Goal: Task Accomplishment & Management: Manage account settings

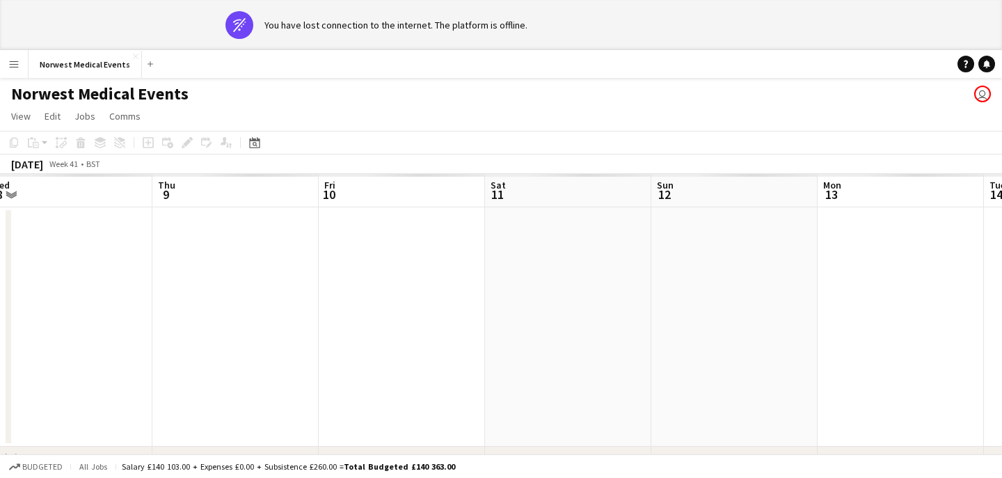
scroll to position [0, 595]
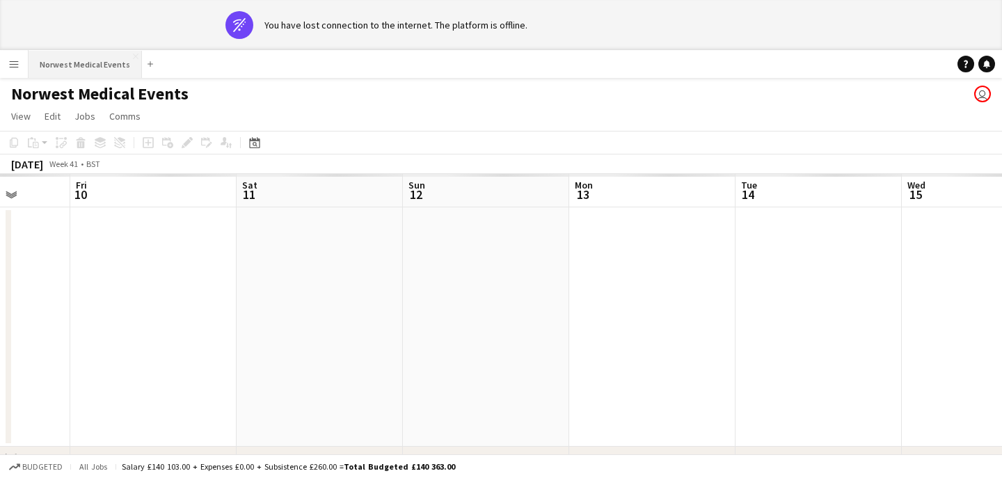
click at [63, 62] on button "Norwest Medical Events Close" at bounding box center [85, 64] width 113 height 27
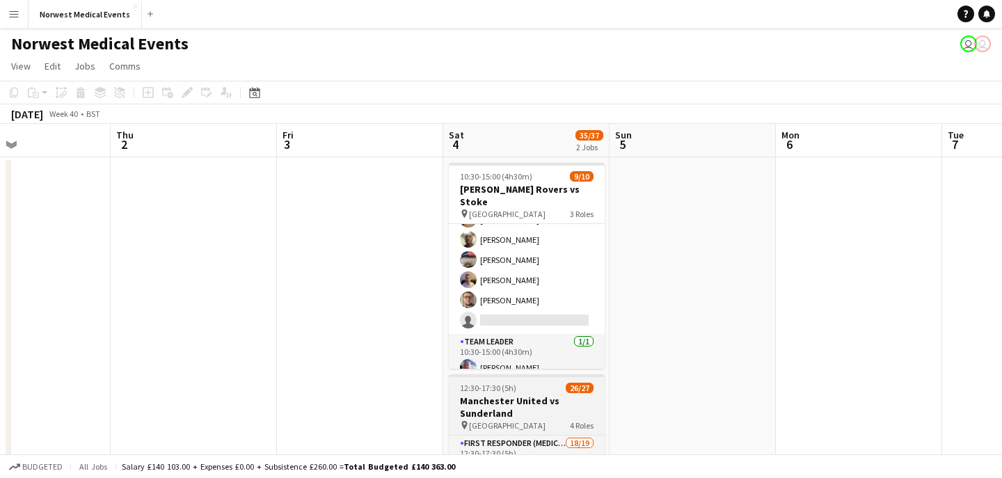
scroll to position [216, 0]
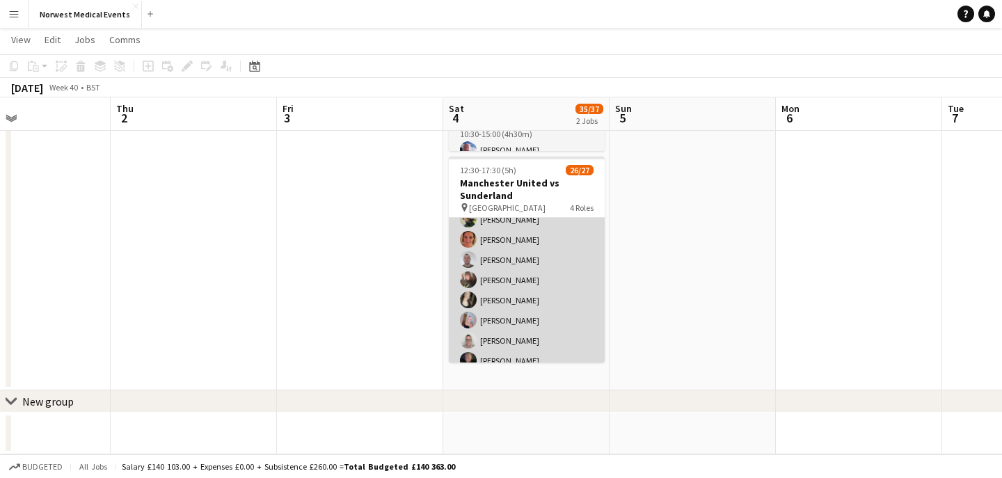
click at [548, 269] on app-card-role "First Responder (Medical) 18/19 12:30-17:30 (5h) [PERSON_NAME] [PERSON_NAME] [P…" at bounding box center [527, 209] width 156 height 411
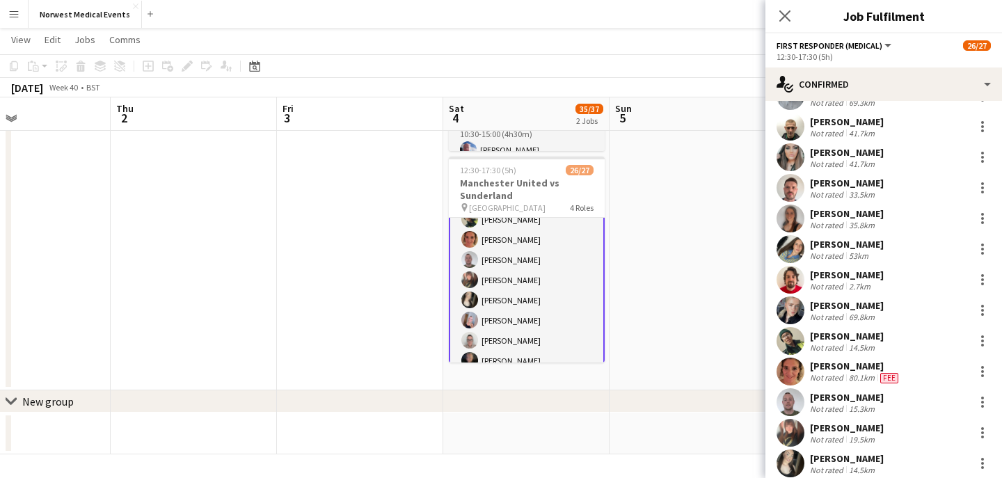
scroll to position [97, 0]
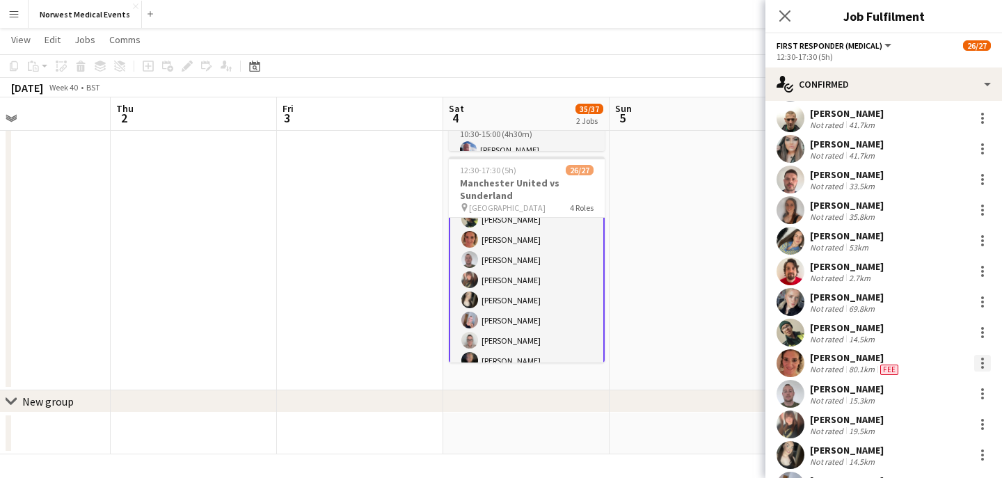
click at [977, 365] on div at bounding box center [982, 363] width 17 height 17
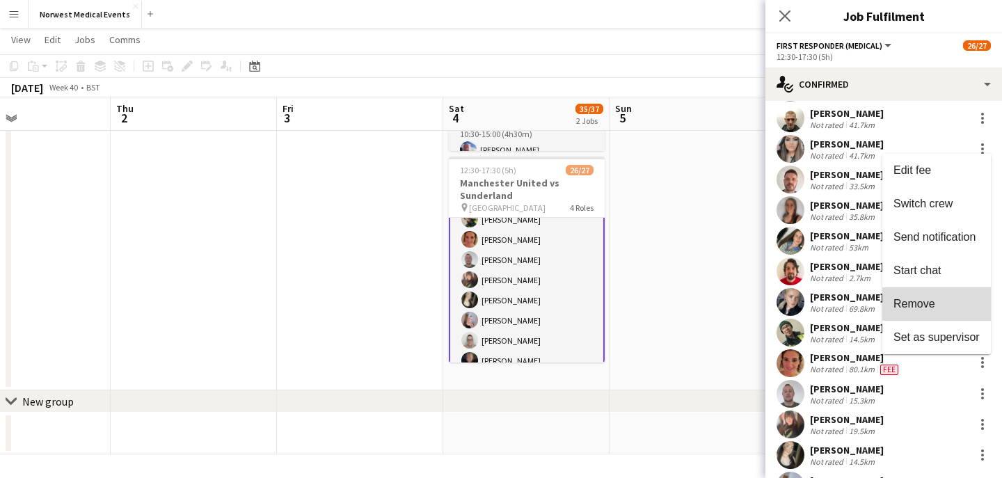
click at [943, 306] on span "Remove" at bounding box center [937, 304] width 86 height 13
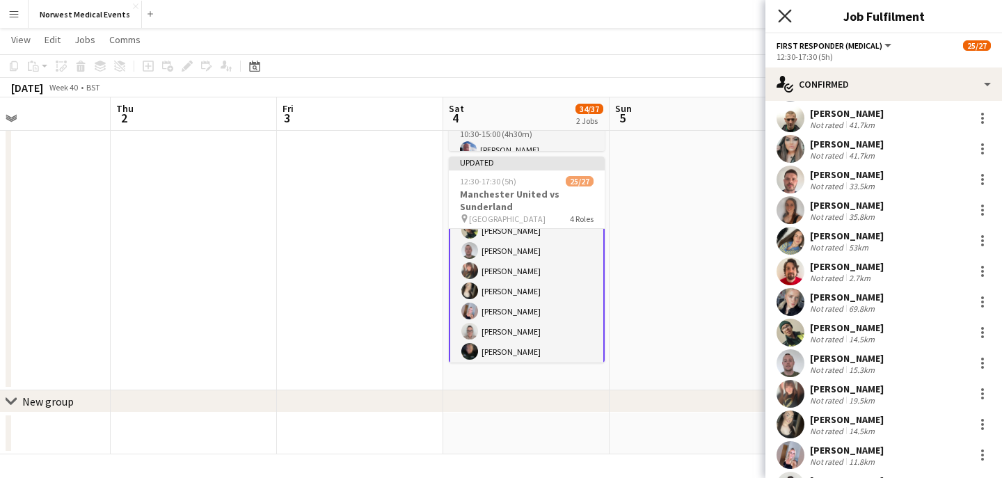
click at [790, 21] on icon at bounding box center [784, 15] width 13 height 13
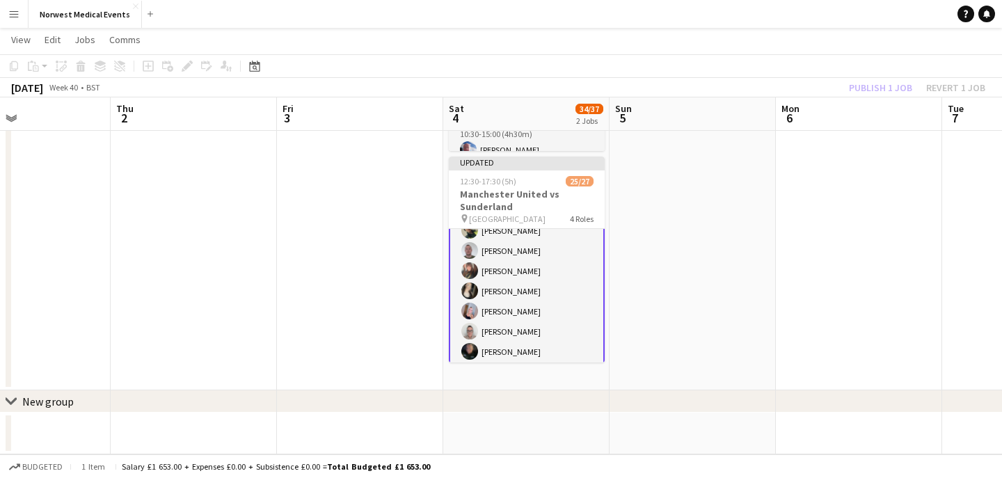
click at [883, 88] on div "Publish 1 job Revert 1 job" at bounding box center [917, 88] width 170 height 18
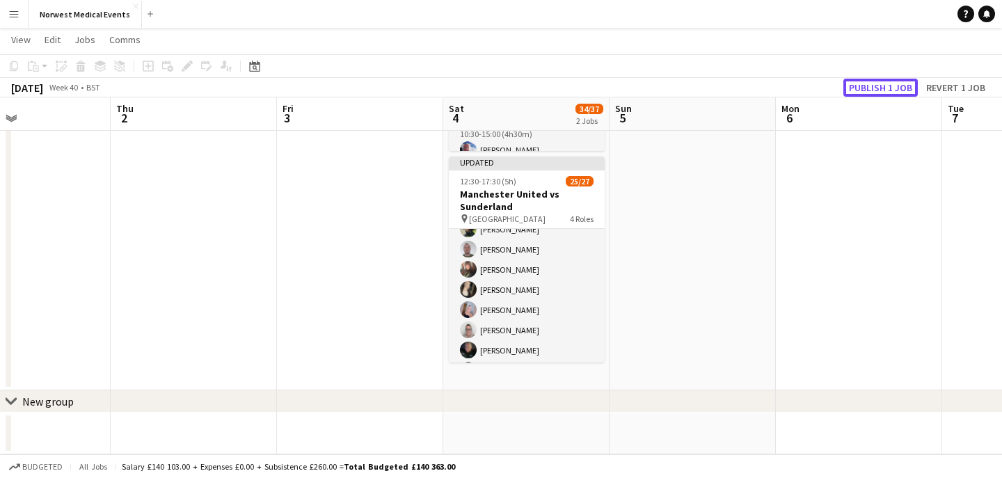
scroll to position [214, 0]
click at [883, 88] on button "Publish 1 job" at bounding box center [881, 88] width 74 height 18
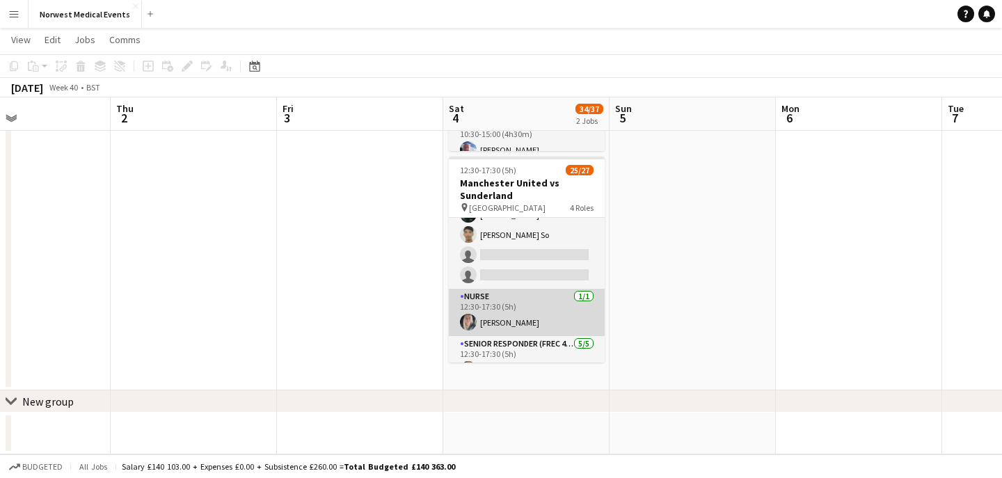
scroll to position [357, 0]
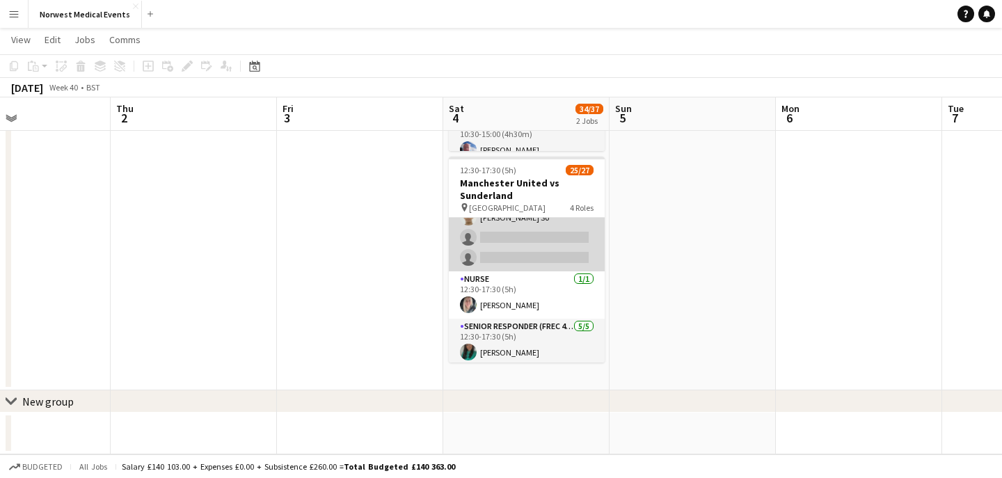
click at [555, 238] on app-card-role "First Responder (Medical) 17/19 12:30-17:30 (5h) [PERSON_NAME] [PERSON_NAME] [P…" at bounding box center [527, 66] width 156 height 411
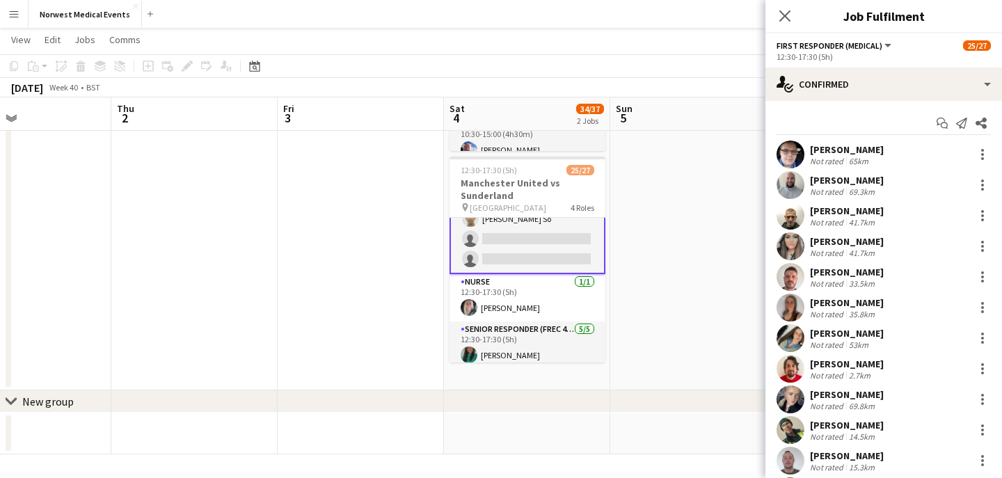
scroll to position [358, 0]
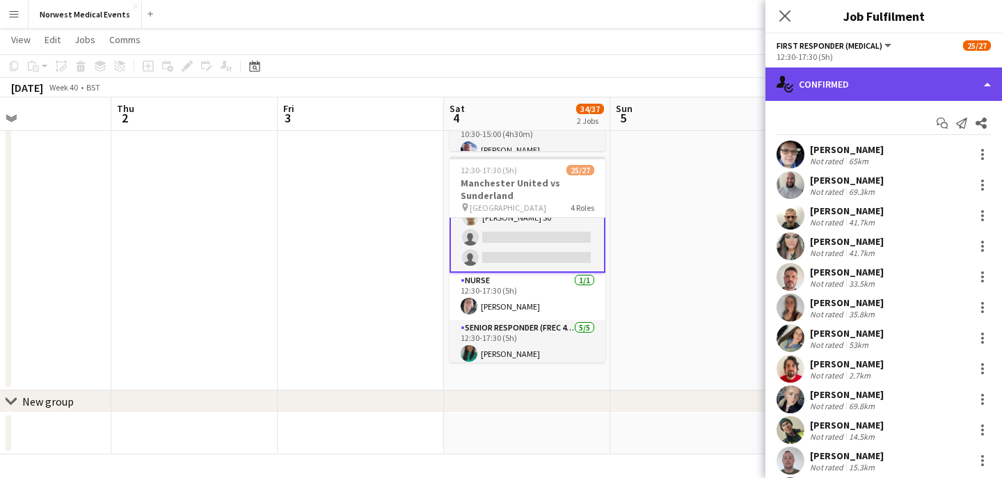
click at [848, 88] on div "single-neutral-actions-check-2 Confirmed" at bounding box center [884, 84] width 237 height 33
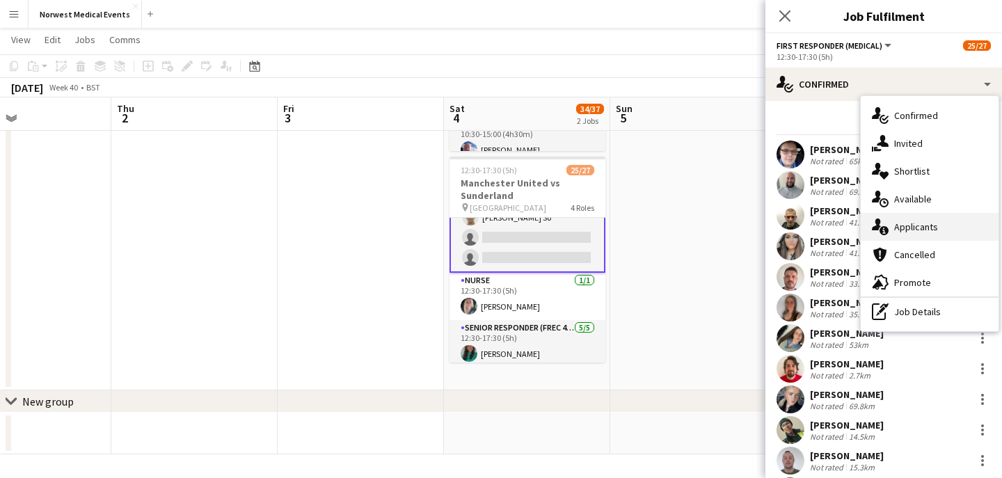
click at [906, 224] on span "Applicants" at bounding box center [916, 227] width 44 height 13
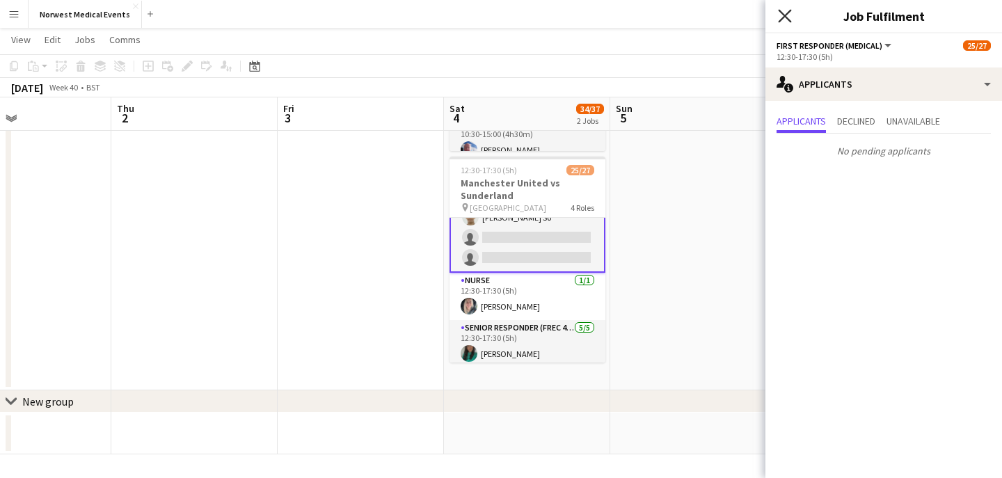
click at [788, 12] on icon at bounding box center [784, 15] width 13 height 13
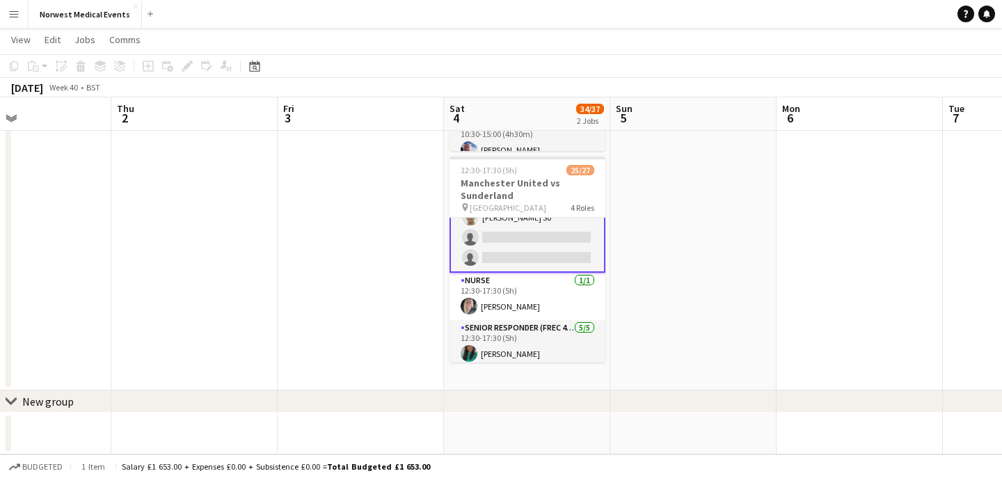
click at [502, 237] on app-card-role "First Responder (Medical) 17/19 12:30-17:30 (5h) [PERSON_NAME] [PERSON_NAME] [P…" at bounding box center [528, 65] width 156 height 413
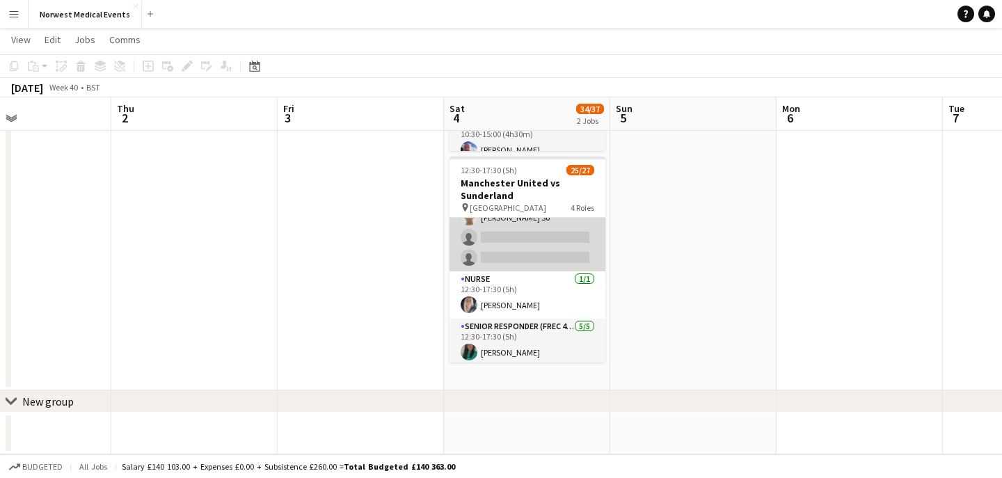
click at [512, 235] on app-card-role "First Responder (Medical) 17/19 12:30-17:30 (5h) [PERSON_NAME] [PERSON_NAME] [P…" at bounding box center [528, 66] width 156 height 411
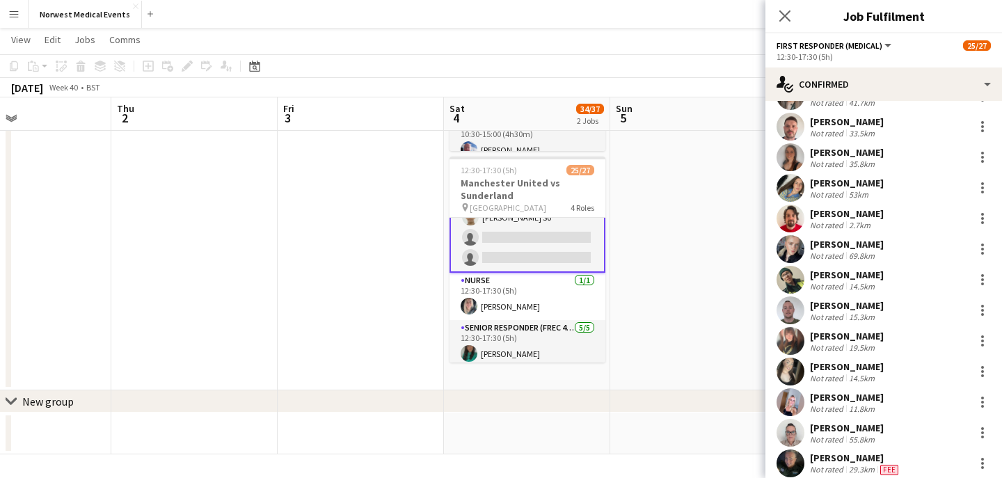
scroll to position [282, 0]
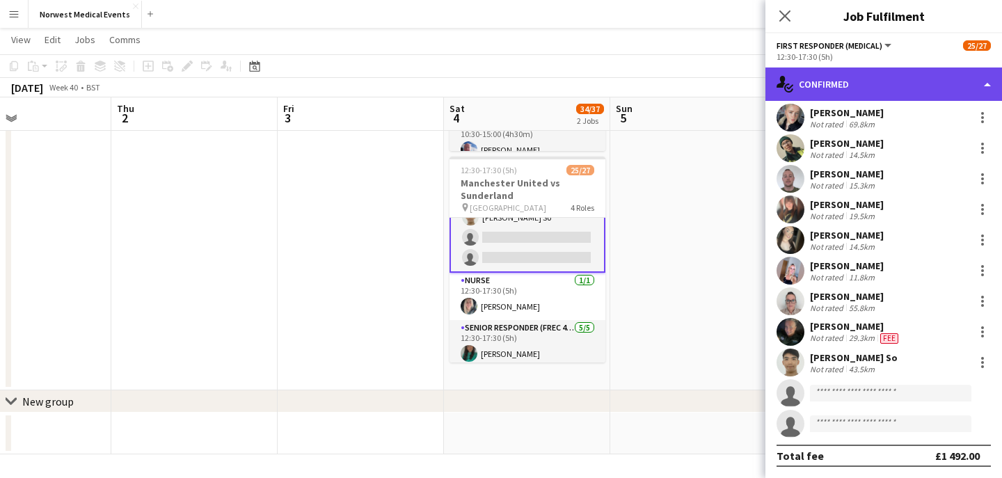
click at [901, 93] on div "single-neutral-actions-check-2 Confirmed" at bounding box center [884, 84] width 237 height 33
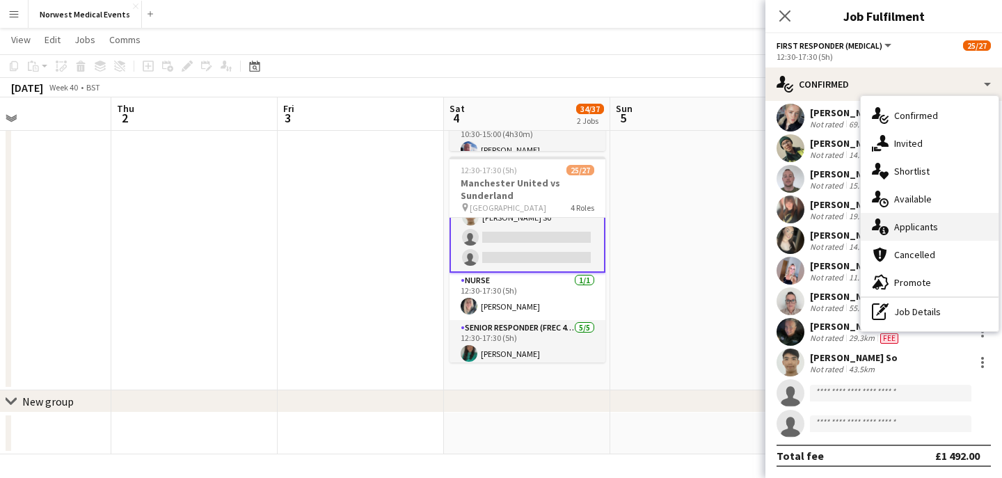
click at [910, 232] on span "Applicants" at bounding box center [916, 227] width 44 height 13
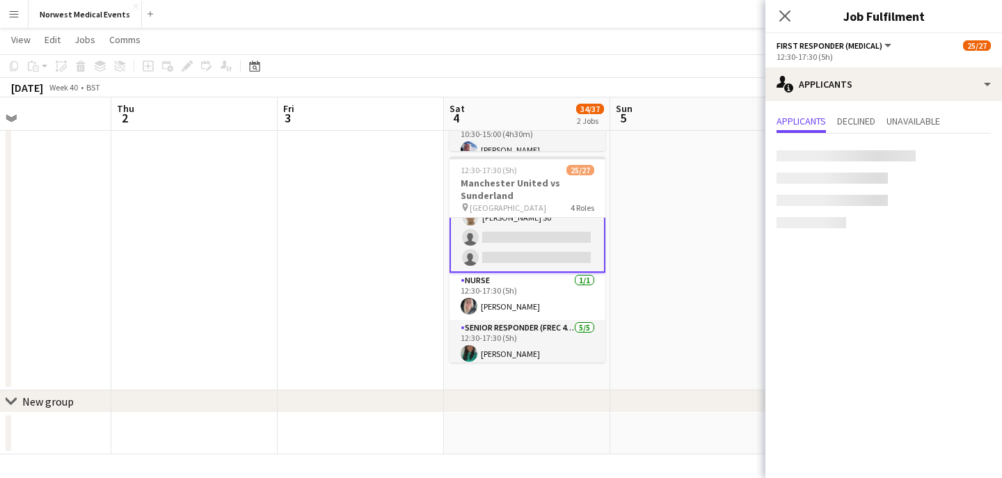
scroll to position [0, 0]
click at [789, 12] on icon at bounding box center [785, 15] width 11 height 11
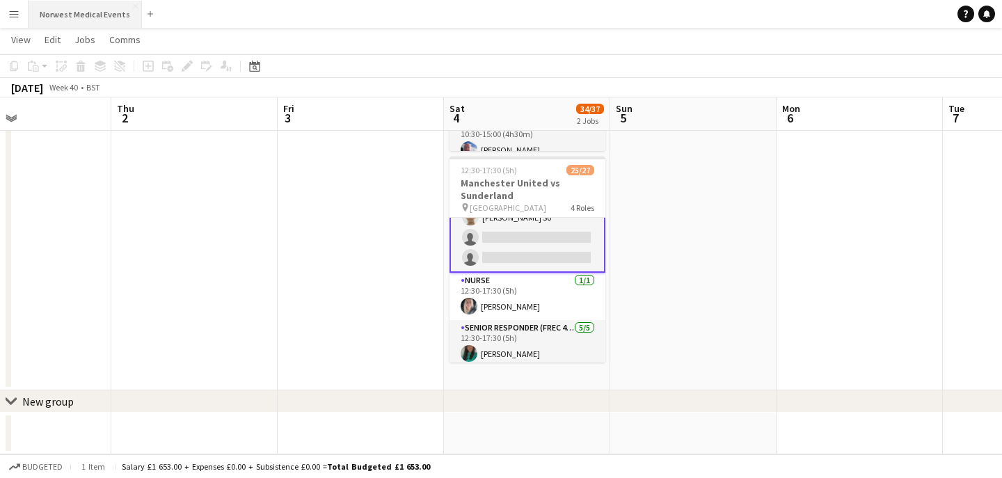
click at [110, 12] on button "Norwest Medical Events Close" at bounding box center [85, 14] width 113 height 27
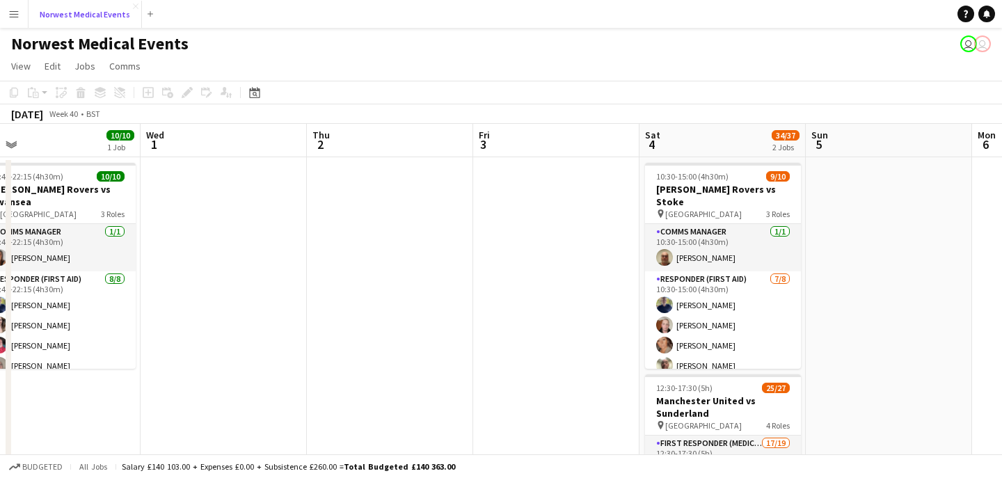
scroll to position [0, 425]
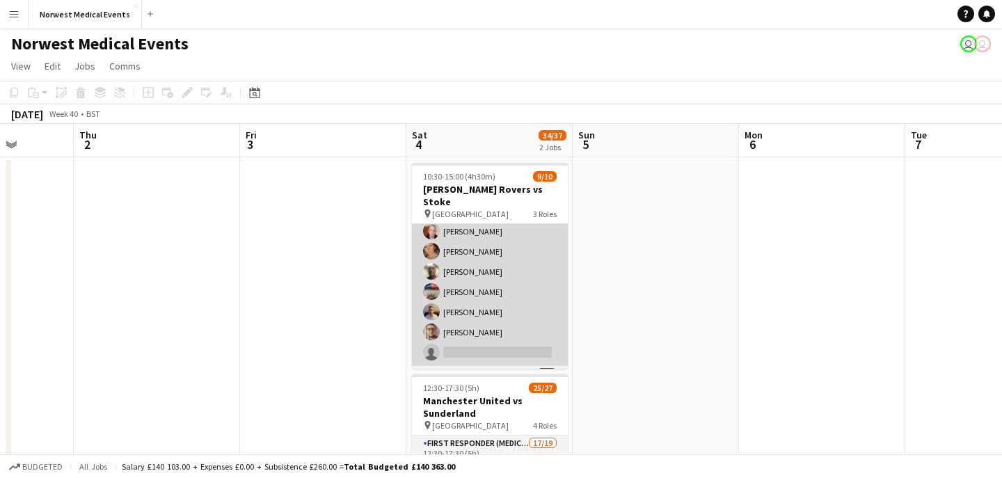
click at [484, 310] on app-card-role "Responder (First Aid) [DATE] 10:30-15:00 (4h30m) [PERSON_NAME] [PERSON_NAME] [P…" at bounding box center [490, 271] width 156 height 189
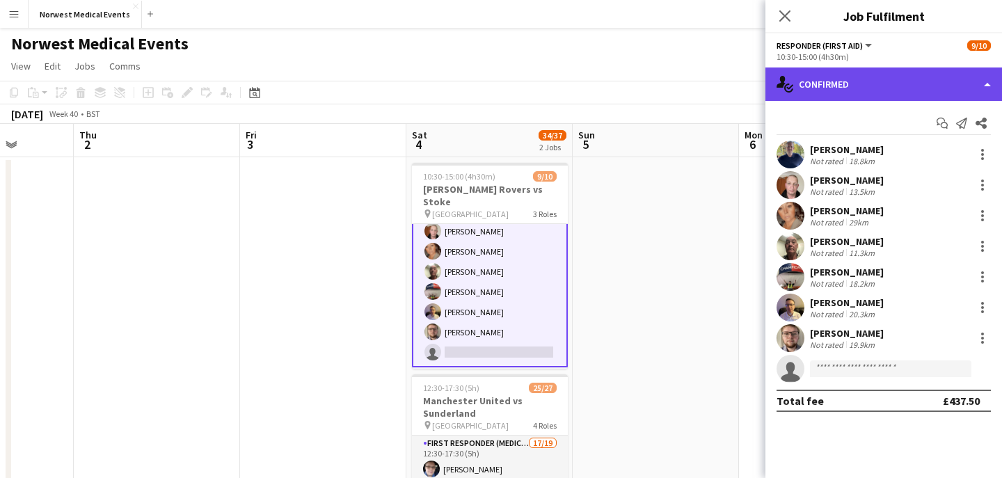
click at [903, 90] on div "single-neutral-actions-check-2 Confirmed" at bounding box center [884, 84] width 237 height 33
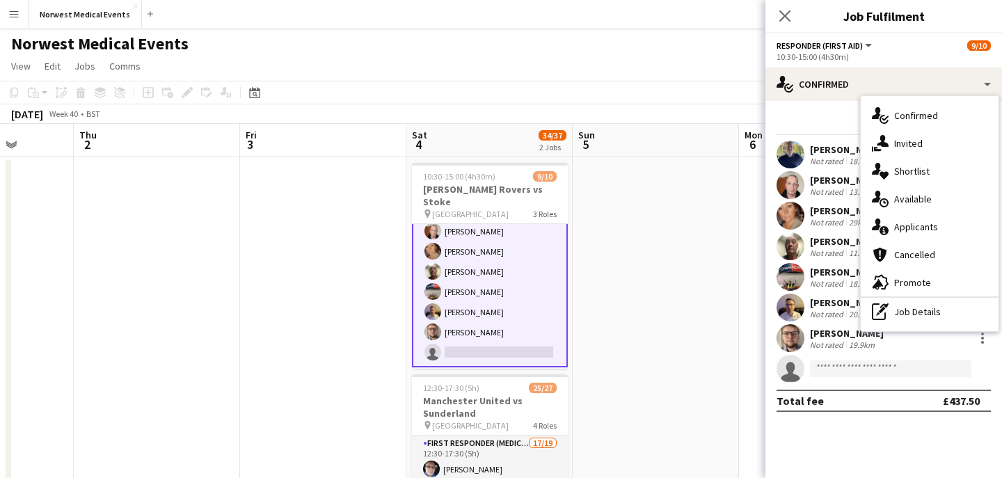
click at [920, 235] on div "single-neutral-actions-information Applicants" at bounding box center [930, 227] width 138 height 28
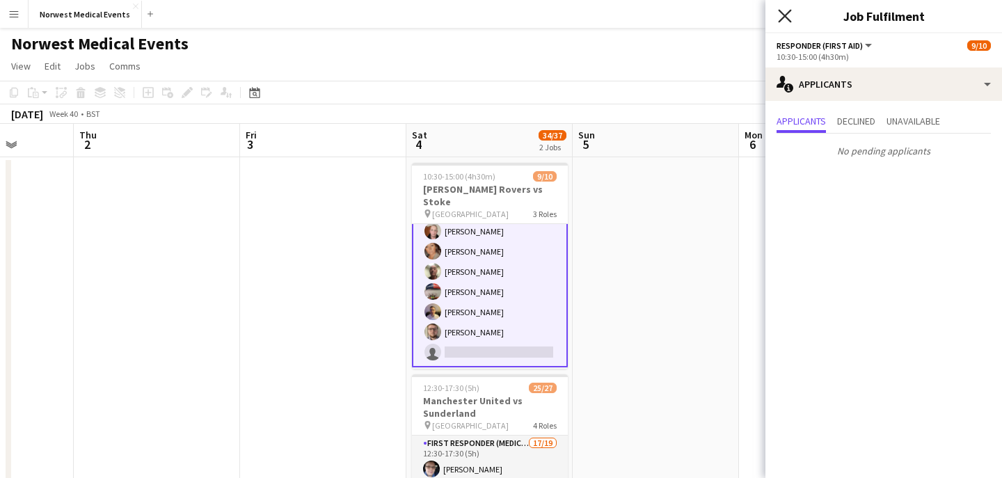
click at [786, 17] on icon at bounding box center [784, 15] width 13 height 13
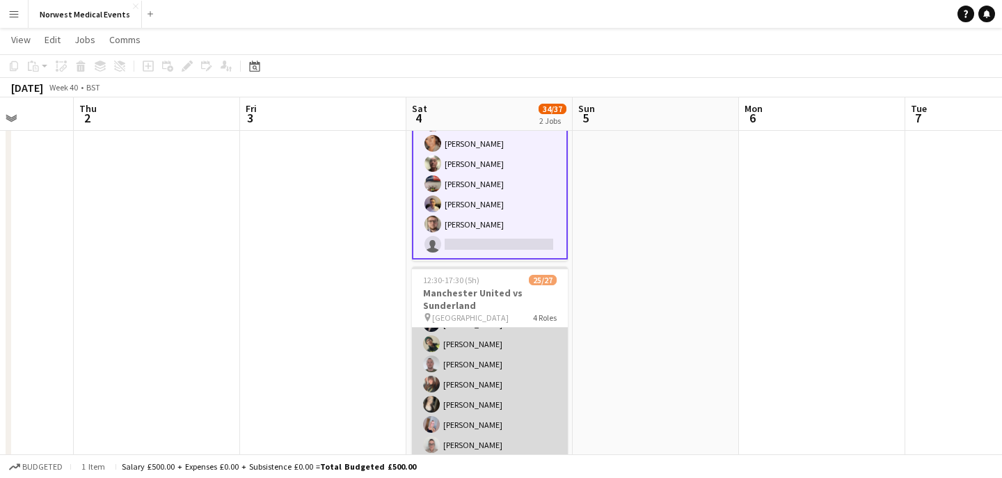
scroll to position [265, 0]
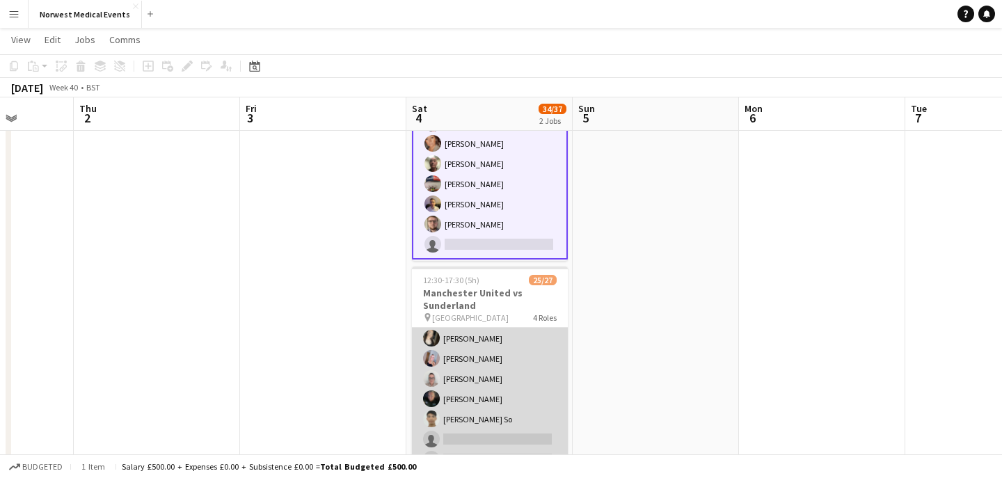
click at [507, 380] on app-card-role "First Responder (Medical) 17/19 12:30-17:30 (5h) [PERSON_NAME] [PERSON_NAME] [P…" at bounding box center [490, 268] width 156 height 411
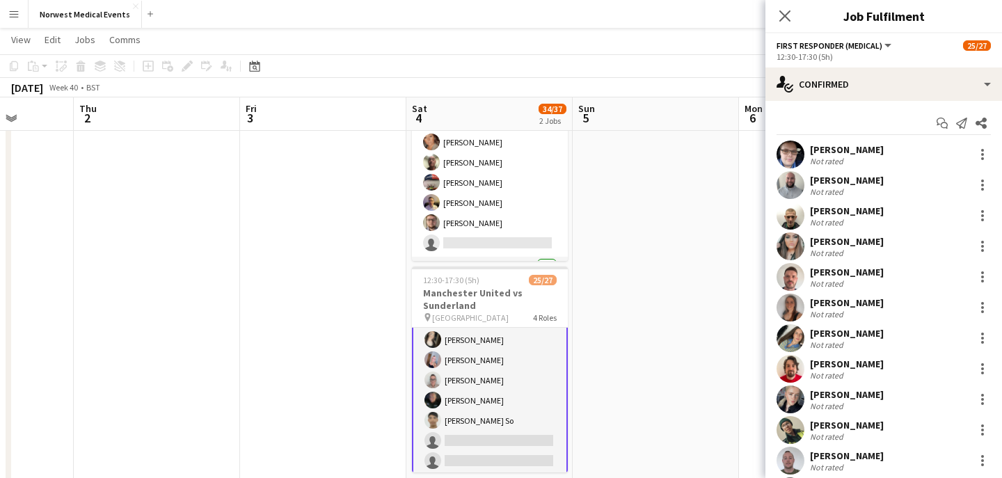
scroll to position [267, 0]
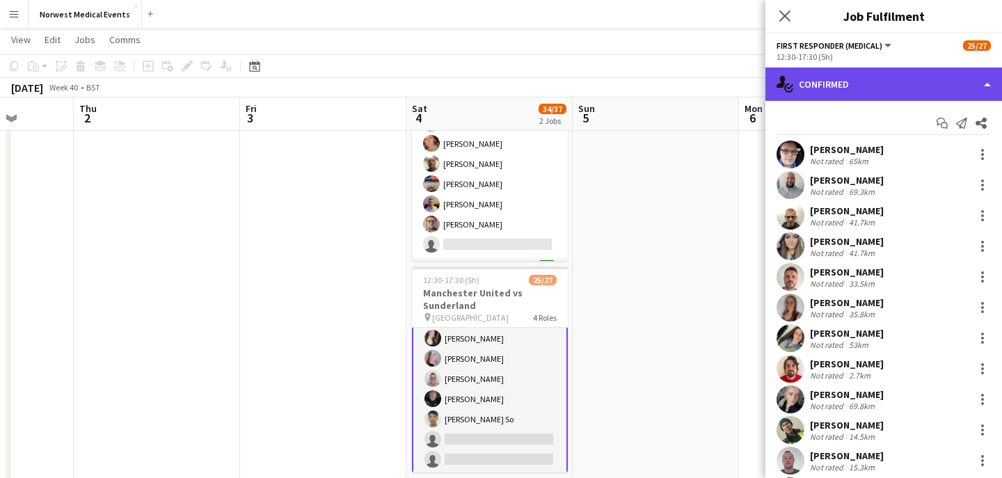
click at [908, 70] on div "single-neutral-actions-check-2 Confirmed" at bounding box center [884, 84] width 237 height 33
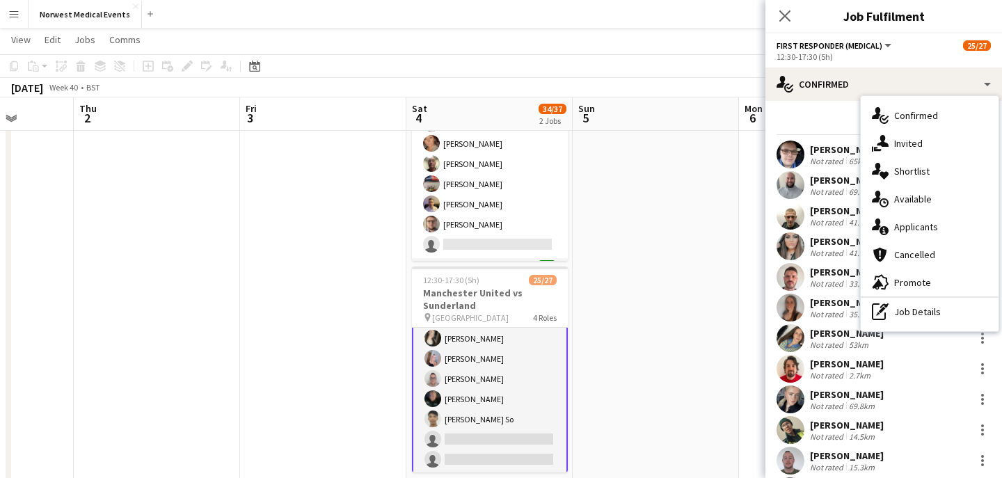
click at [516, 345] on app-card-role "First Responder (Medical) 17/19 12:30-17:30 (5h) [PERSON_NAME] [PERSON_NAME] [P…" at bounding box center [490, 267] width 156 height 413
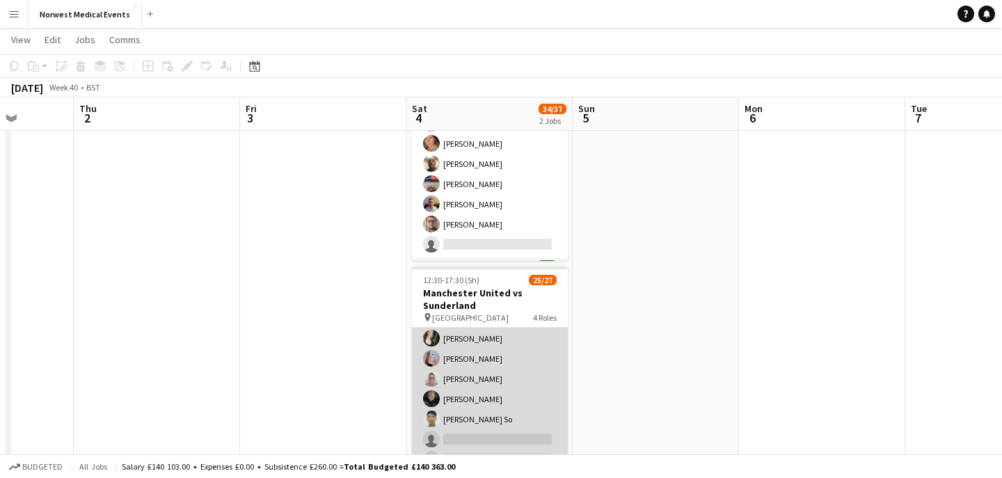
click at [511, 352] on app-card-role "First Responder (Medical) 17/19 12:30-17:30 (5h) [PERSON_NAME] [PERSON_NAME] [P…" at bounding box center [490, 268] width 156 height 411
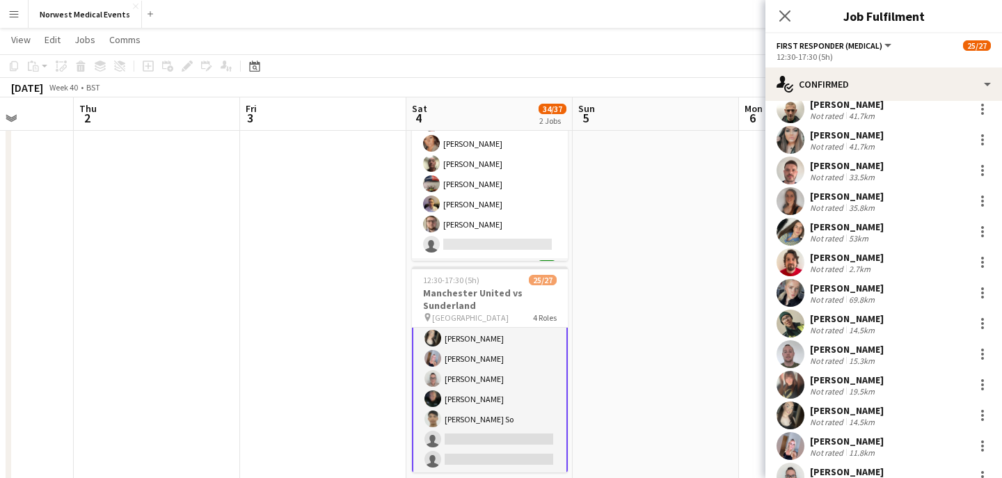
scroll to position [139, 0]
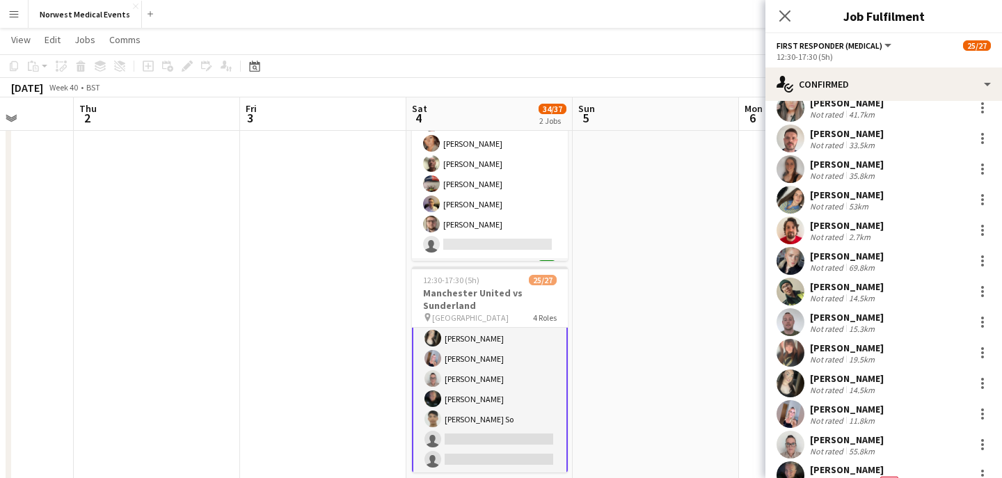
click at [862, 385] on div "14.5km" at bounding box center [861, 390] width 31 height 10
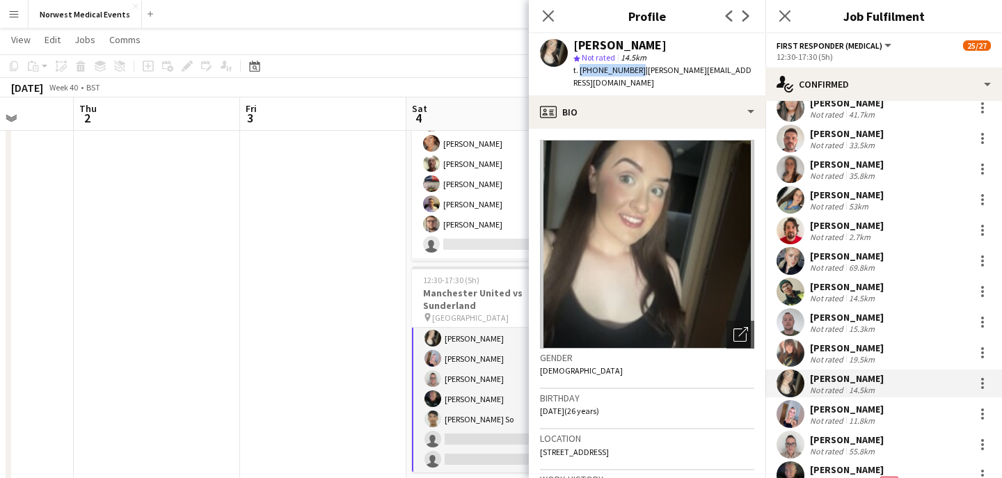
drag, startPoint x: 634, startPoint y: 71, endPoint x: 579, endPoint y: 72, distance: 55.0
click at [579, 72] on span "t. [PHONE_NUMBER]" at bounding box center [610, 70] width 72 height 10
copy span "[PHONE_NUMBER]"
click at [551, 14] on icon "Close pop-in" at bounding box center [548, 15] width 13 height 13
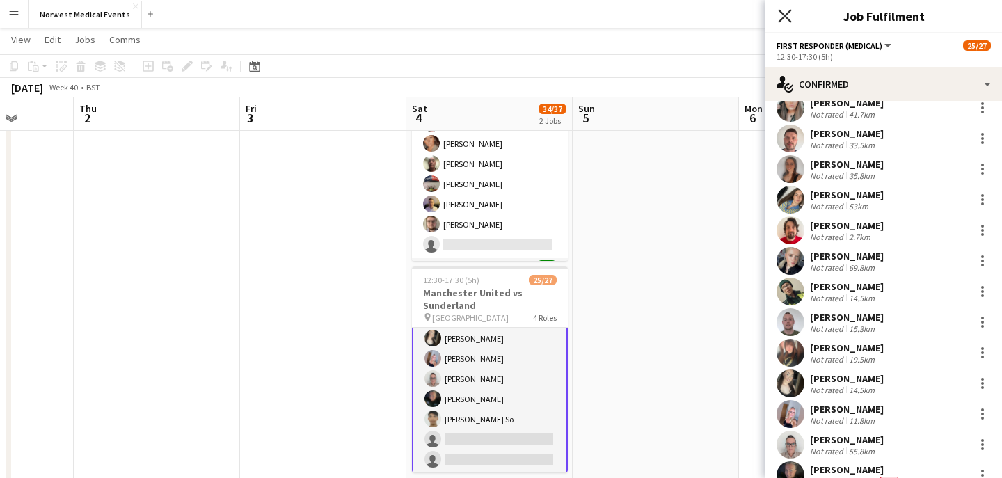
click at [787, 21] on icon "Close pop-in" at bounding box center [784, 15] width 13 height 13
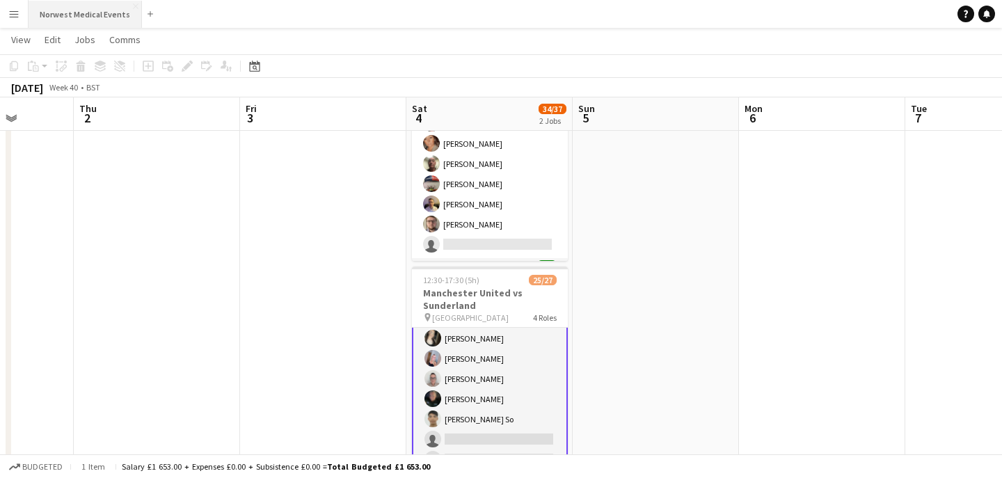
click at [78, 10] on button "Norwest Medical Events Close" at bounding box center [85, 14] width 113 height 27
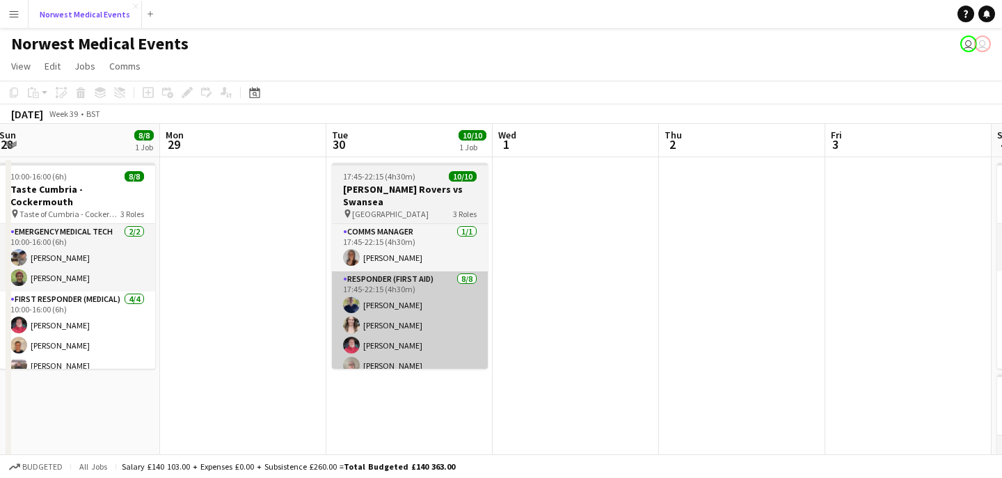
scroll to position [0, 507]
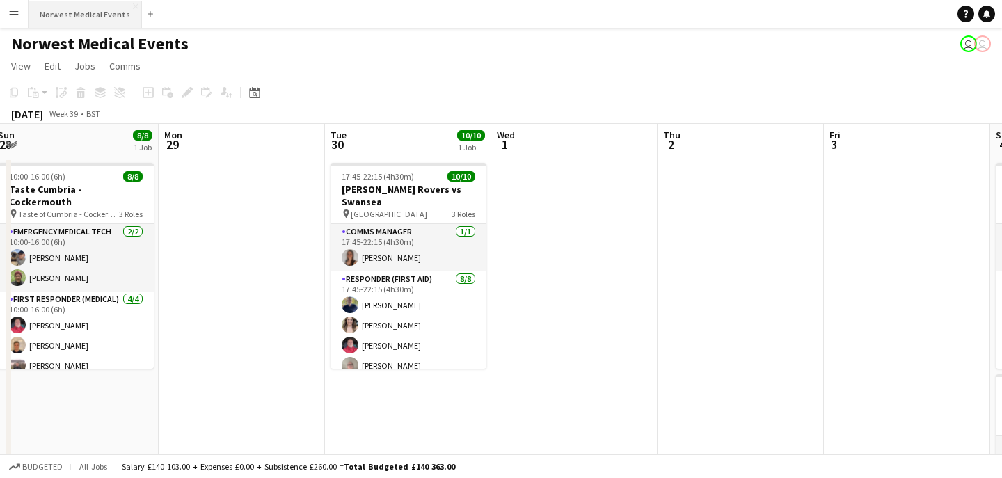
click at [87, 20] on button "Norwest Medical Events Close" at bounding box center [85, 14] width 113 height 27
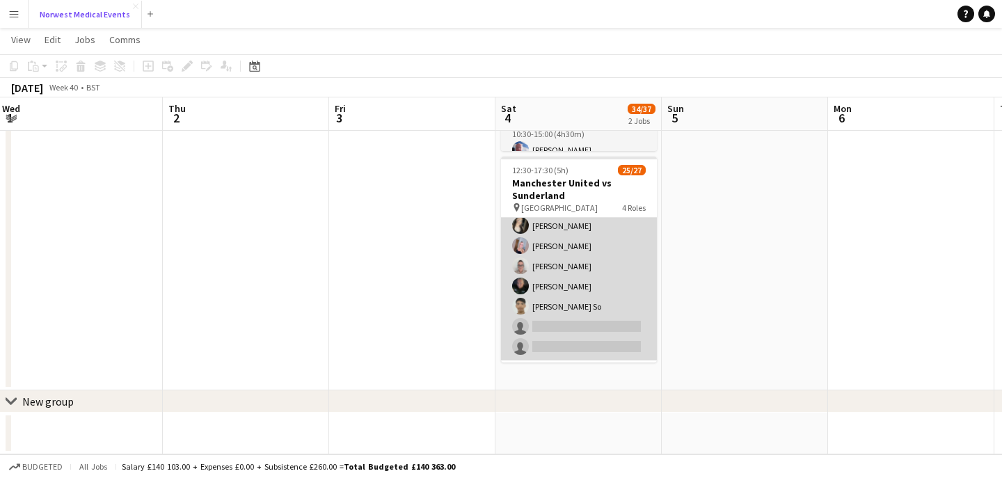
scroll to position [344, 0]
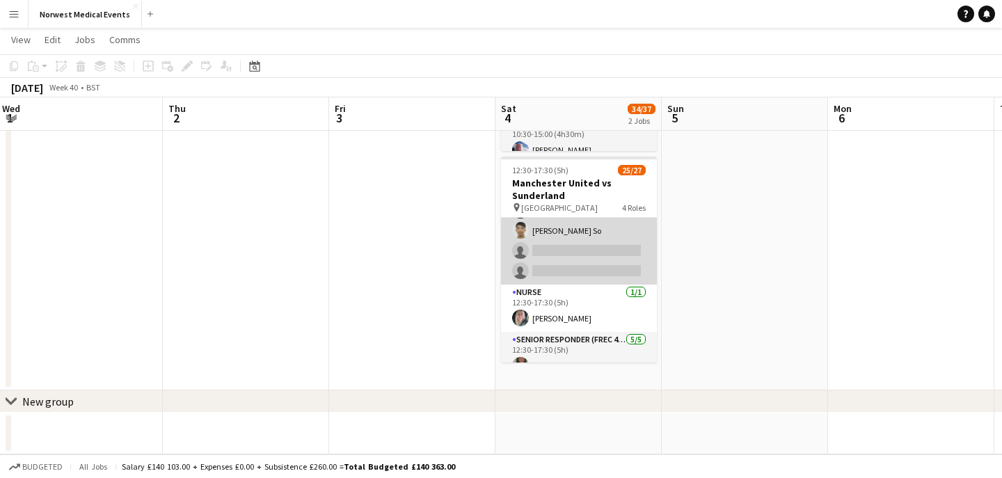
click at [607, 252] on app-card-role "First Responder (Medical) 17/19 12:30-17:30 (5h) [PERSON_NAME] [PERSON_NAME] [P…" at bounding box center [579, 79] width 156 height 411
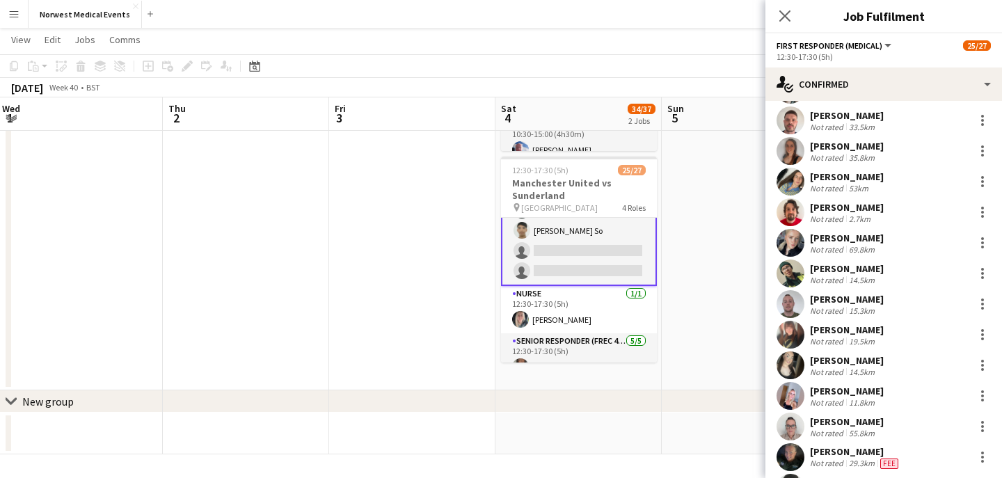
scroll to position [282, 0]
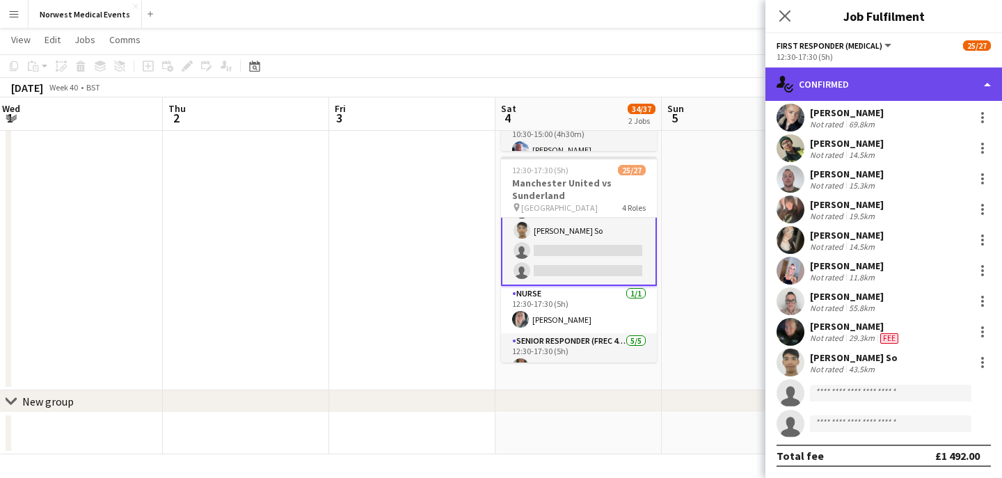
click at [858, 93] on div "single-neutral-actions-check-2 Confirmed" at bounding box center [884, 84] width 237 height 33
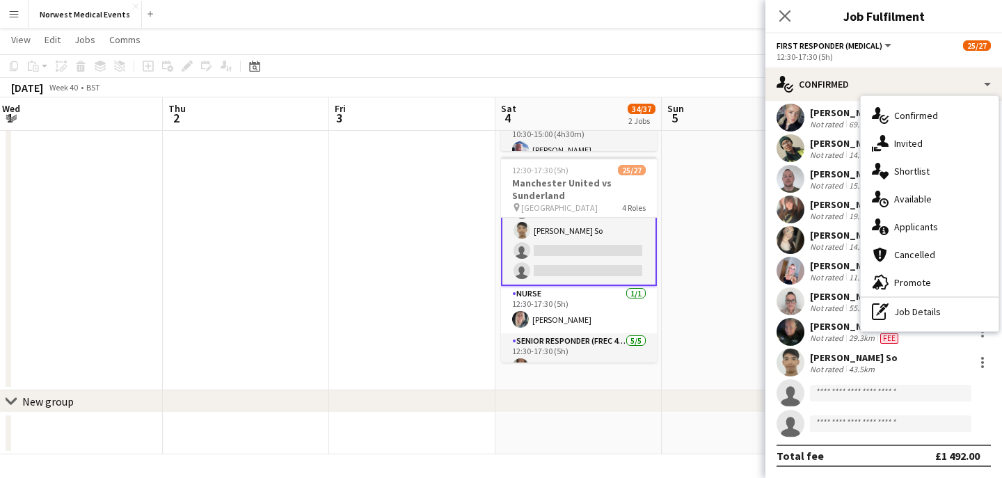
click at [955, 235] on div "single-neutral-actions-information Applicants" at bounding box center [930, 227] width 138 height 28
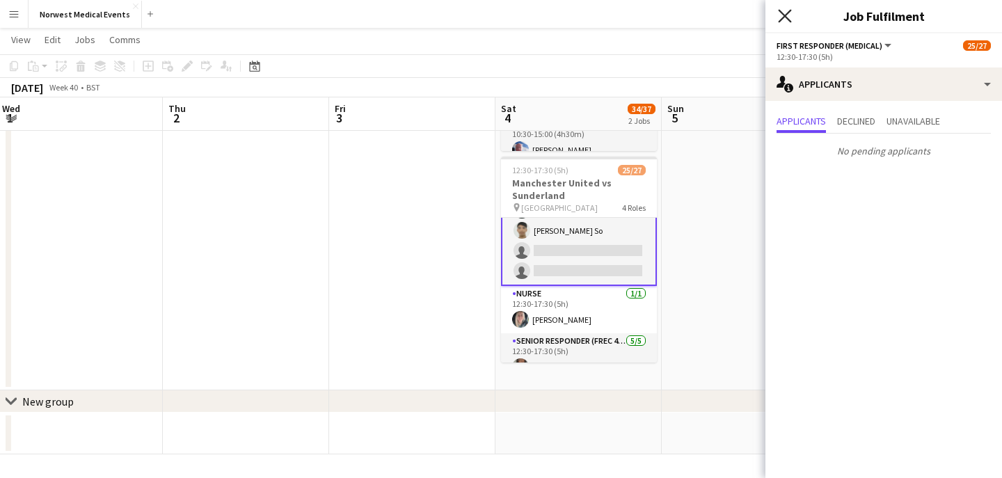
click at [789, 10] on icon "Close pop-in" at bounding box center [784, 15] width 13 height 13
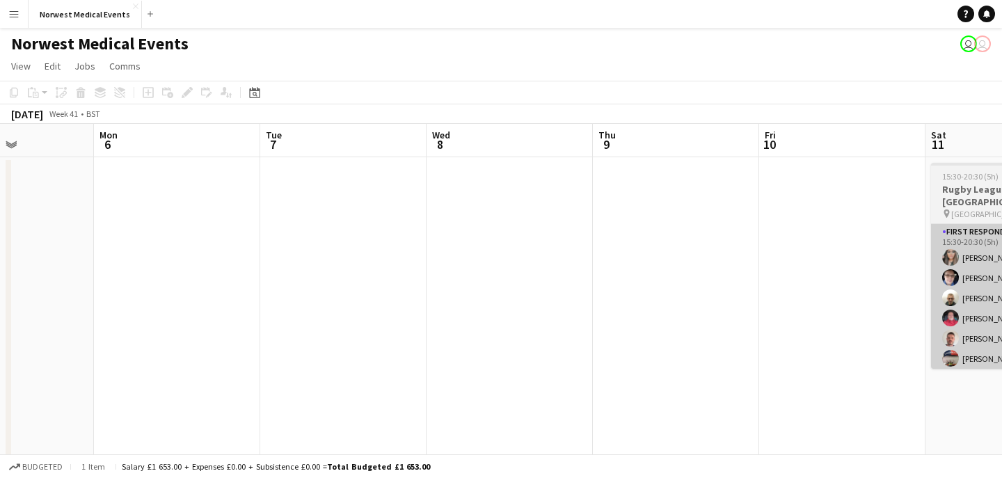
scroll to position [0, 451]
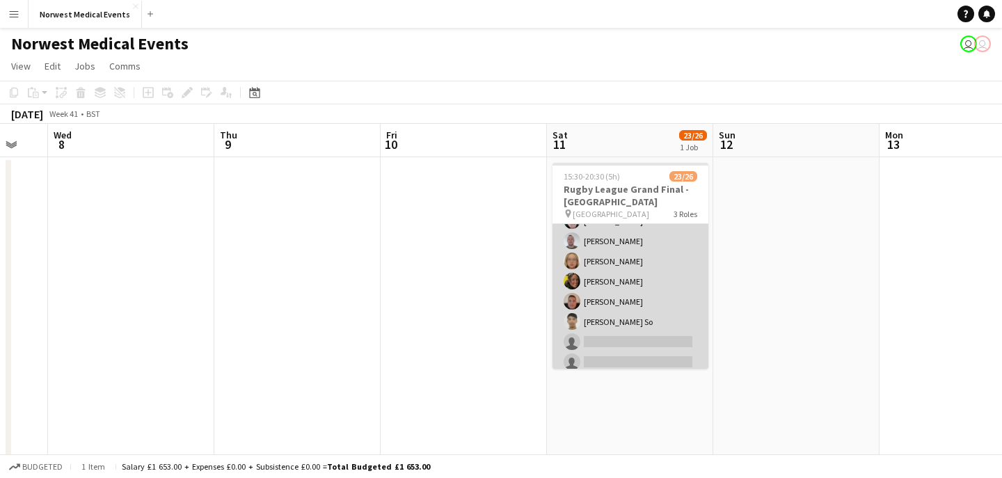
click at [643, 278] on app-card-role "First Responder (Medical) 16/19 15:30-20:30 (5h) [PERSON_NAME] [PERSON_NAME] [P…" at bounding box center [631, 190] width 156 height 411
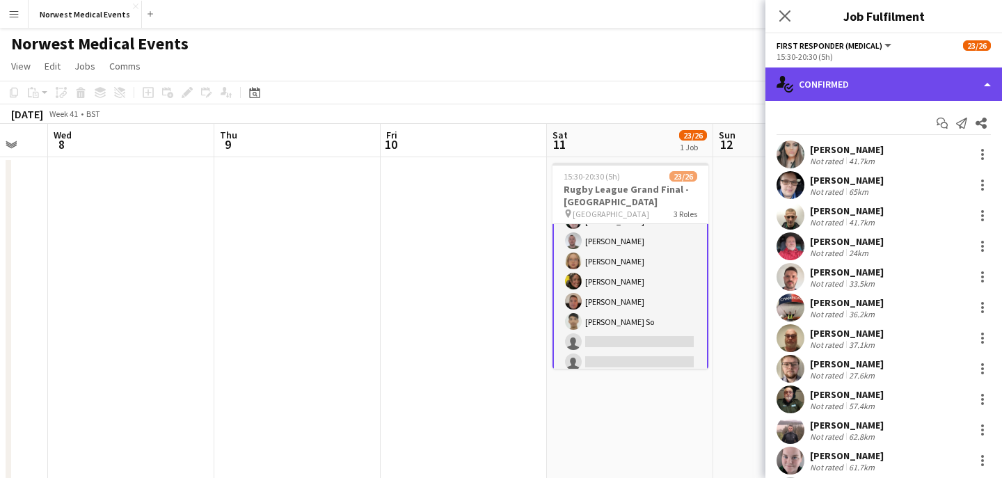
click at [859, 75] on div "single-neutral-actions-check-2 Confirmed" at bounding box center [884, 84] width 237 height 33
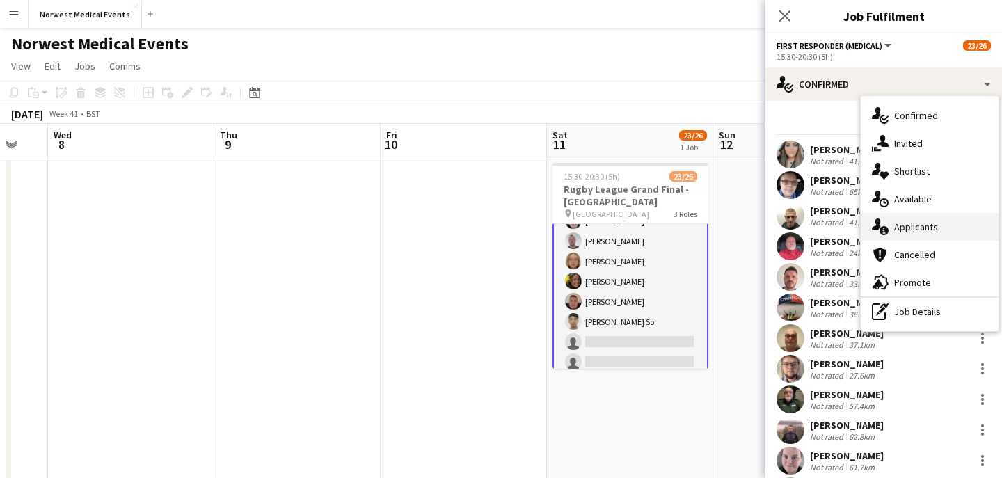
click at [959, 226] on div "single-neutral-actions-information Applicants" at bounding box center [930, 227] width 138 height 28
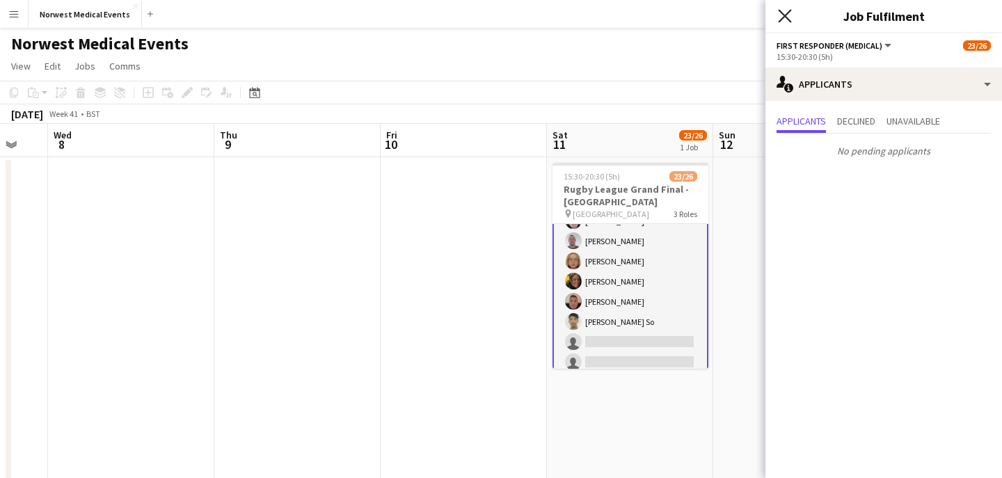
click at [789, 14] on icon "Close pop-in" at bounding box center [784, 15] width 13 height 13
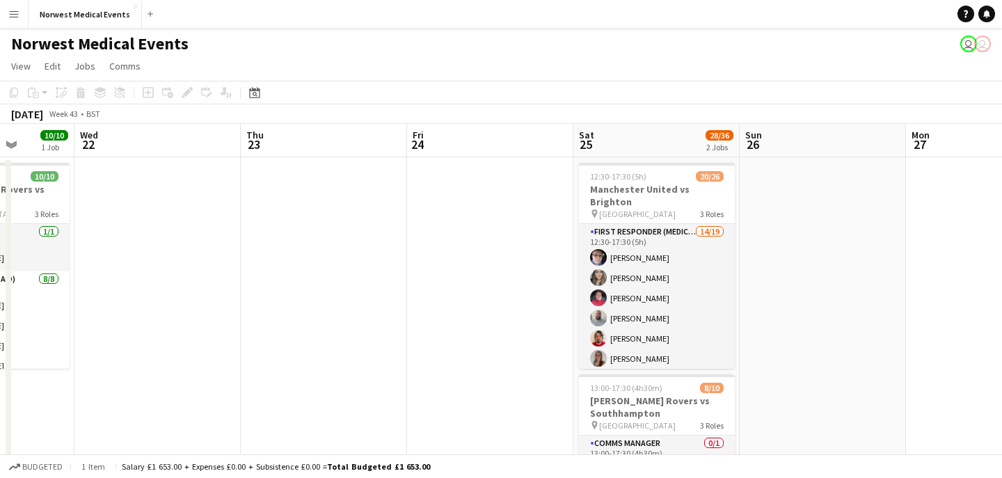
scroll to position [0, 619]
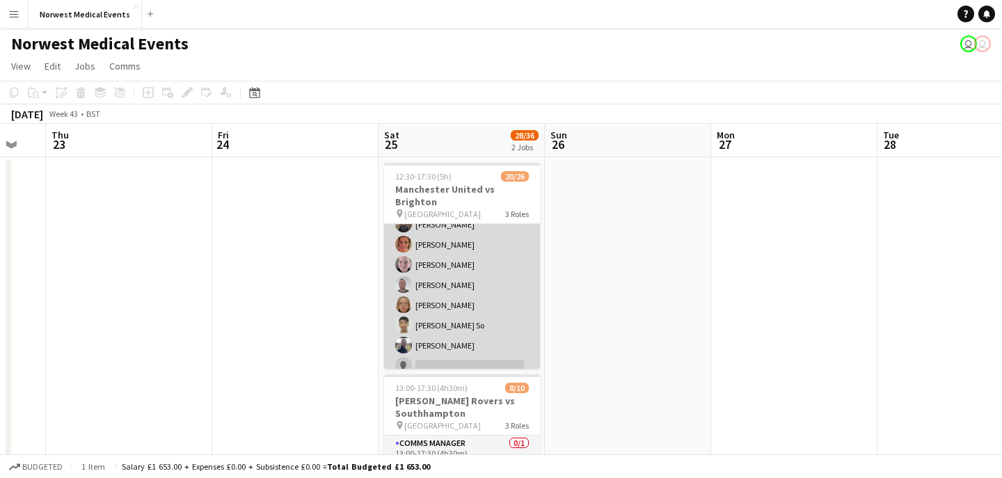
click at [497, 285] on app-card-role "First Responder (Medical) 14/19 12:30-17:30 (5h) [PERSON_NAME] [PERSON_NAME] [P…" at bounding box center [462, 254] width 156 height 411
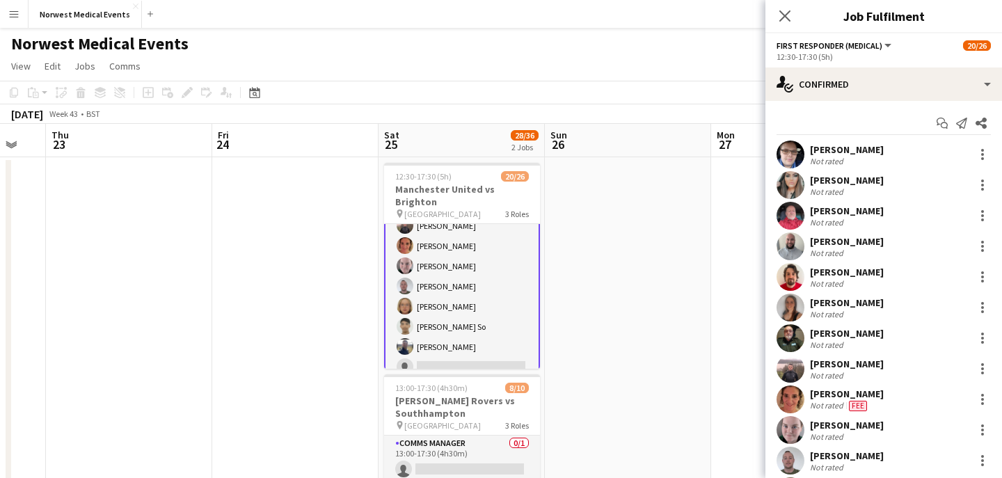
scroll to position [176, 0]
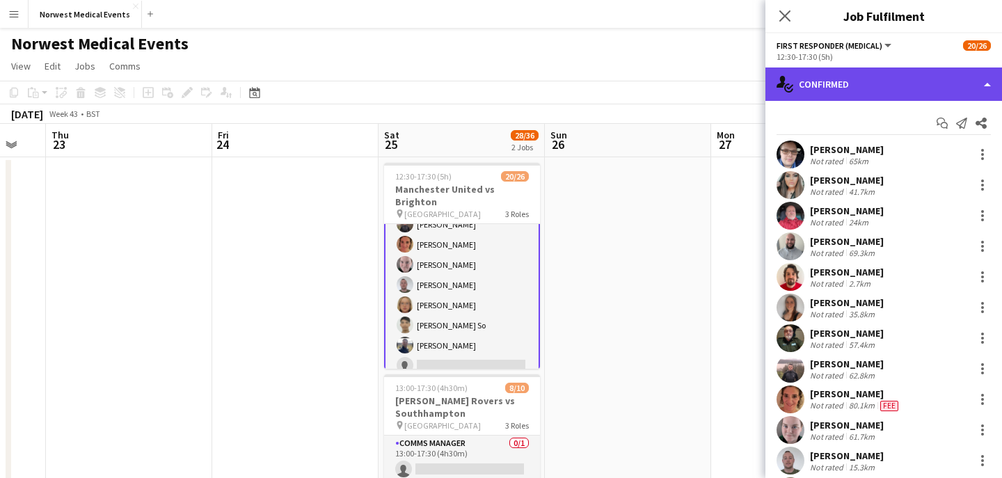
click at [844, 80] on div "single-neutral-actions-check-2 Confirmed" at bounding box center [884, 84] width 237 height 33
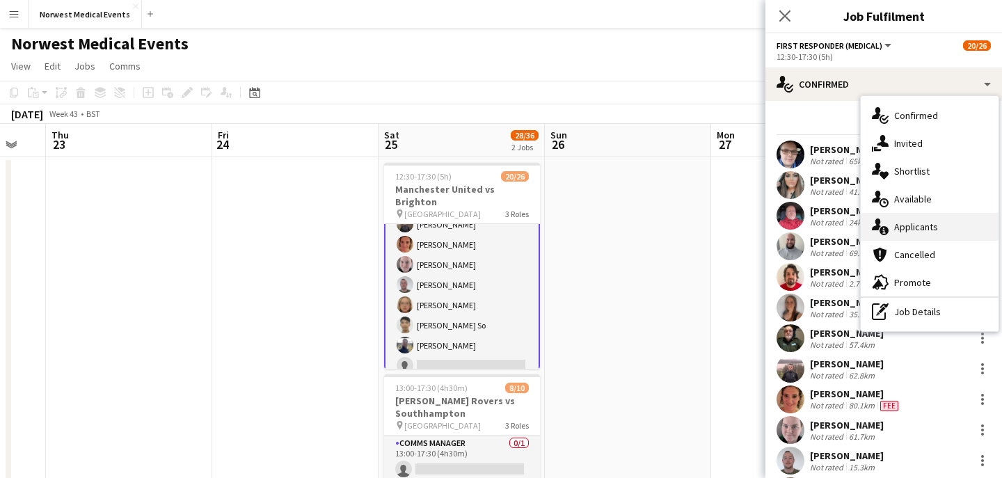
click at [930, 230] on span "Applicants" at bounding box center [916, 227] width 44 height 13
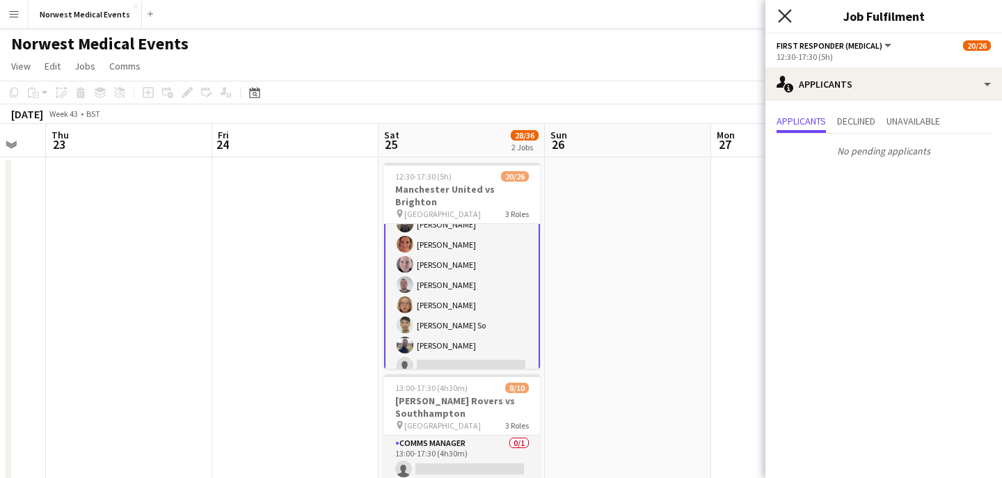
click at [784, 13] on icon "Close pop-in" at bounding box center [784, 15] width 13 height 13
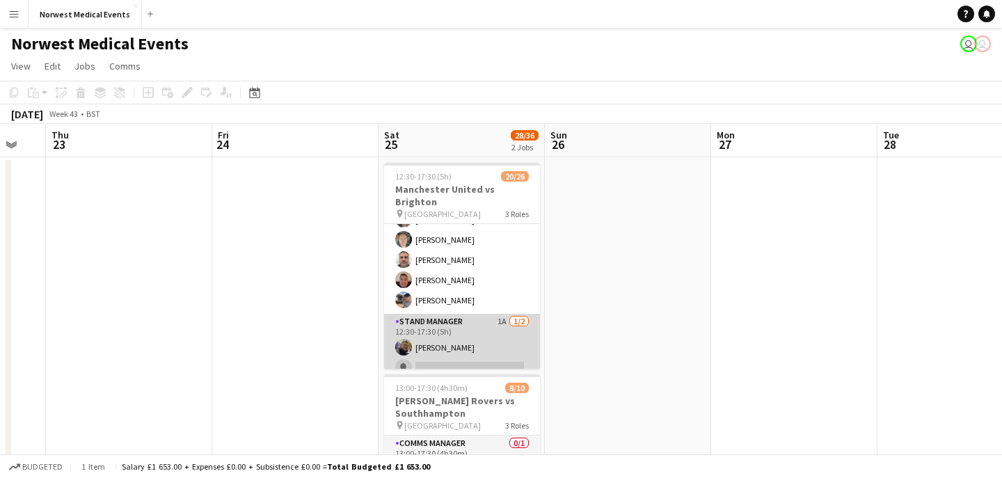
click at [461, 340] on app-card-role "Stand Manager 1A [DATE] 12:30-17:30 (5h) [PERSON_NAME] single-neutral-actions" at bounding box center [462, 348] width 156 height 68
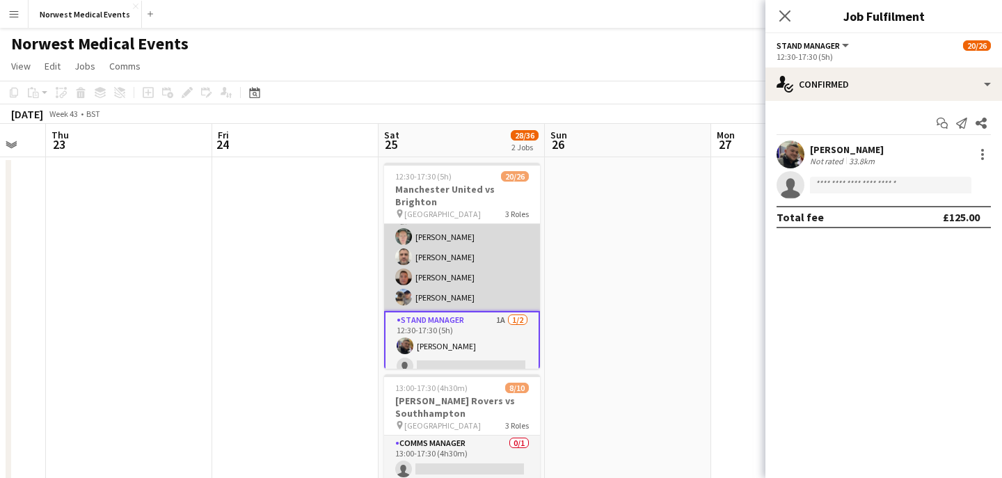
scroll to position [448, 0]
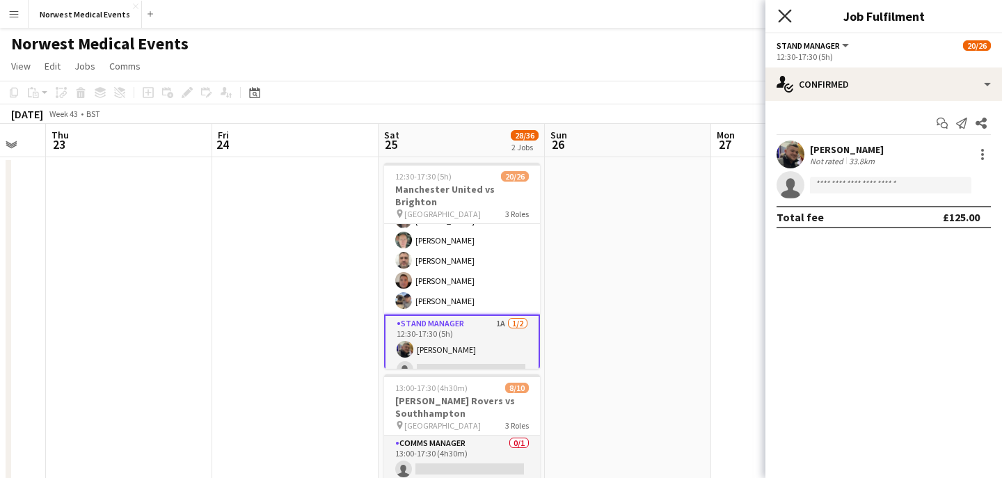
click at [784, 15] on icon at bounding box center [784, 15] width 13 height 13
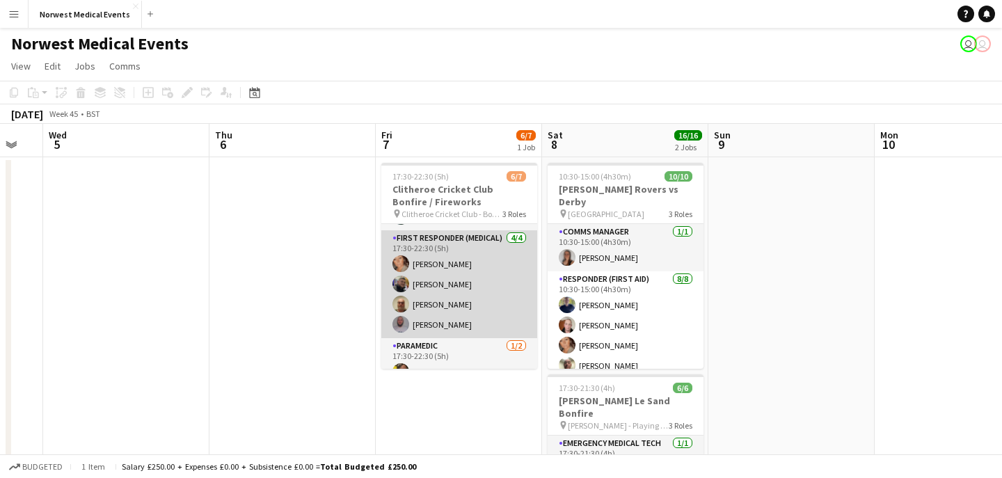
scroll to position [78, 0]
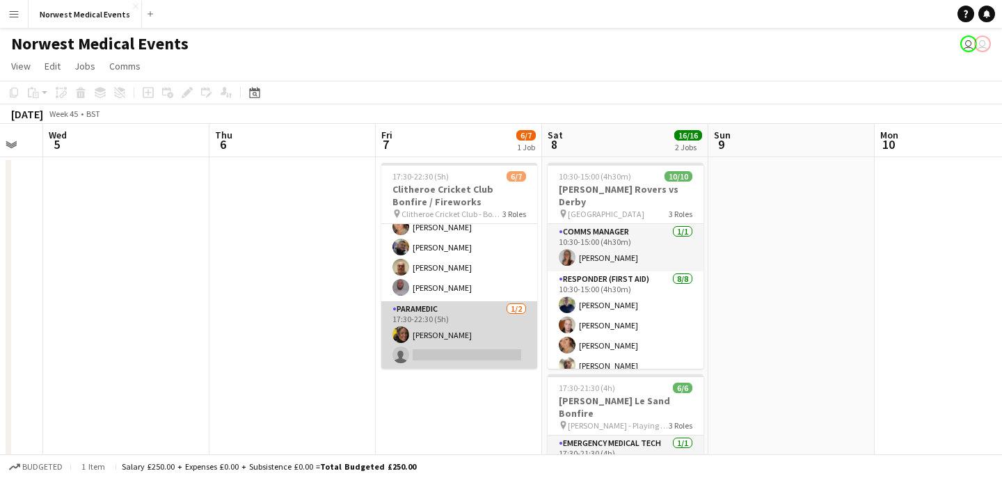
click at [469, 334] on app-card-role "Paramedic [DATE] 17:30-22:30 (5h) [PERSON_NAME] single-neutral-actions" at bounding box center [459, 335] width 156 height 68
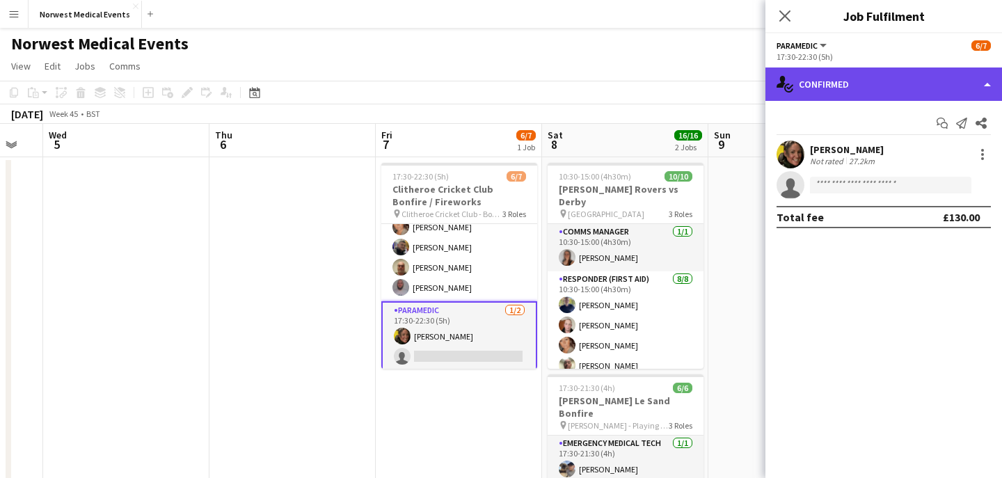
click at [856, 83] on div "single-neutral-actions-check-2 Confirmed" at bounding box center [884, 84] width 237 height 33
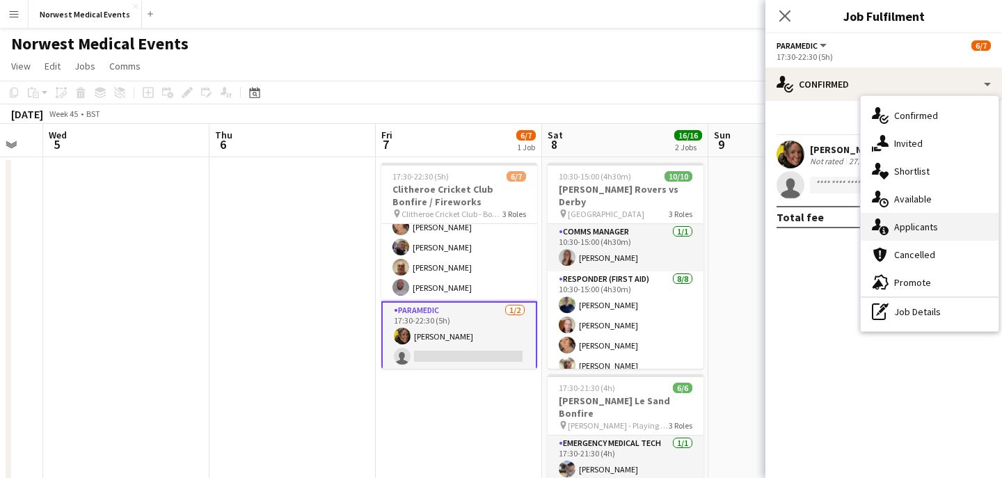
click at [934, 228] on span "Applicants" at bounding box center [916, 227] width 44 height 13
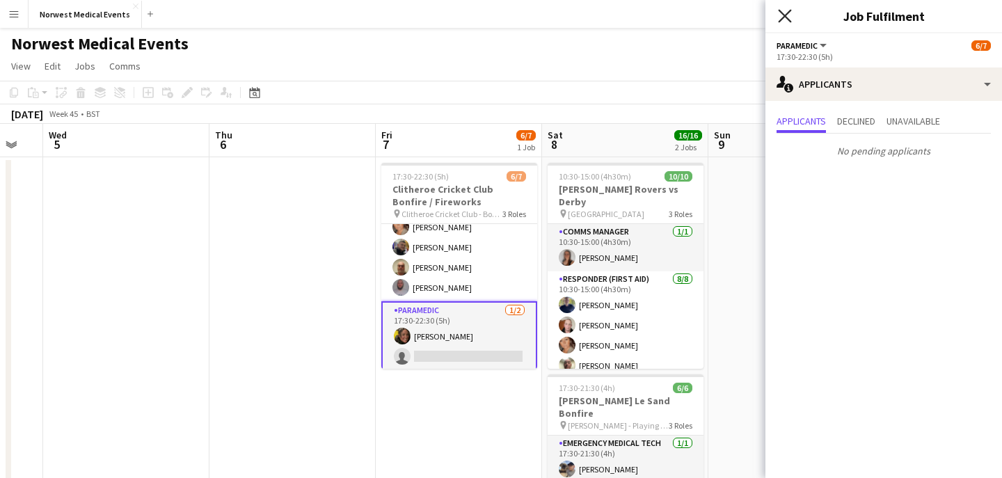
click at [785, 16] on icon at bounding box center [784, 15] width 13 height 13
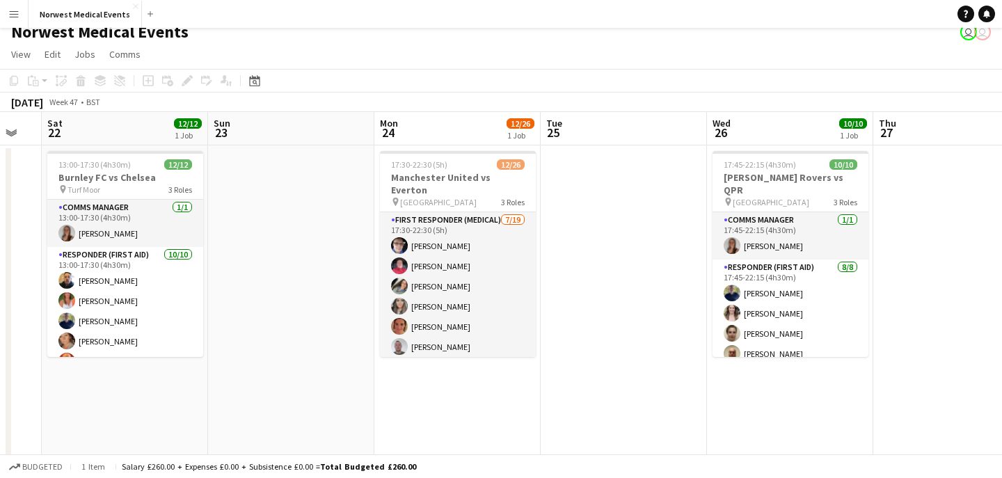
scroll to position [0, 637]
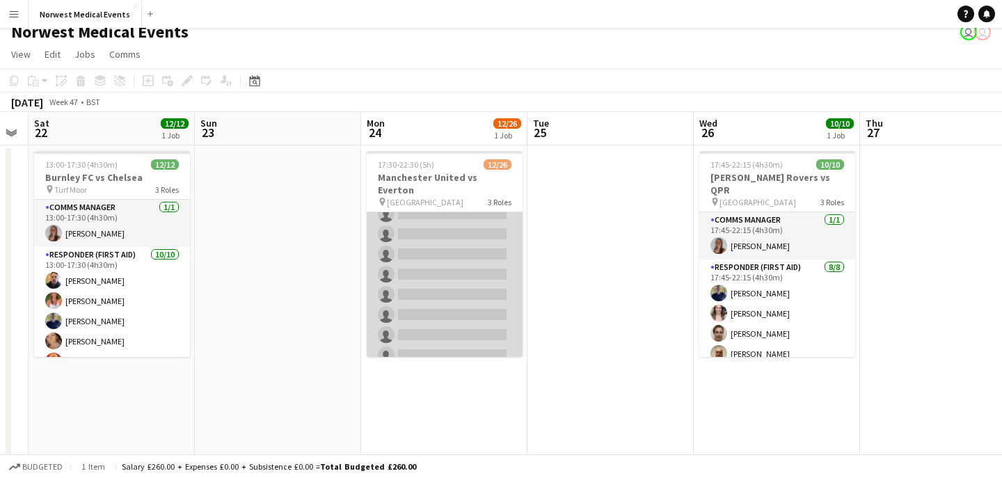
click at [468, 260] on app-card-role "First Responder (Medical) [DATE] 17:30-22:30 (5h) [PERSON_NAME] [PERSON_NAME] […" at bounding box center [445, 224] width 156 height 411
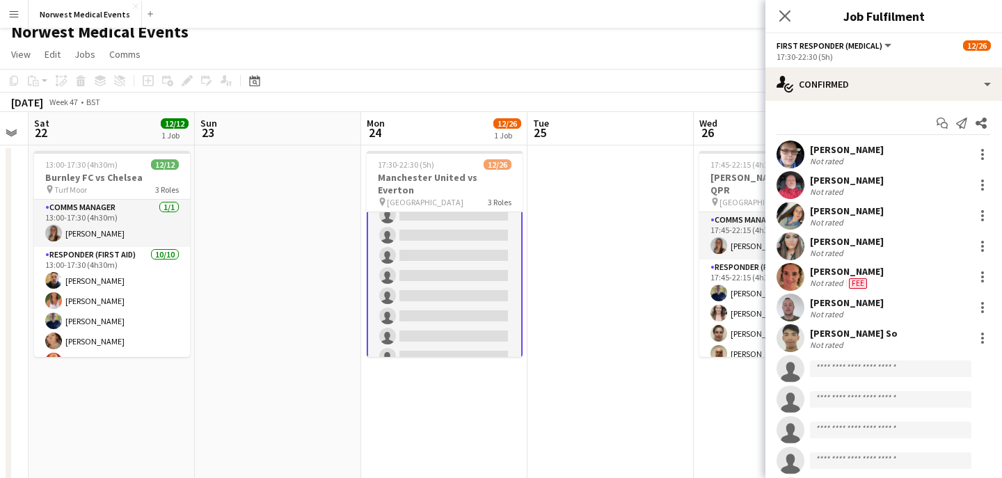
scroll to position [195, 0]
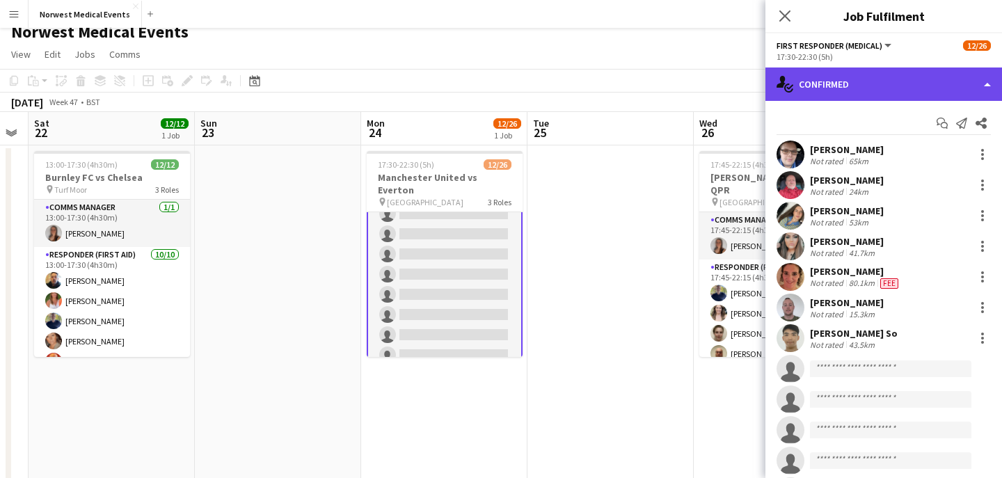
click at [869, 83] on div "single-neutral-actions-check-2 Confirmed" at bounding box center [884, 84] width 237 height 33
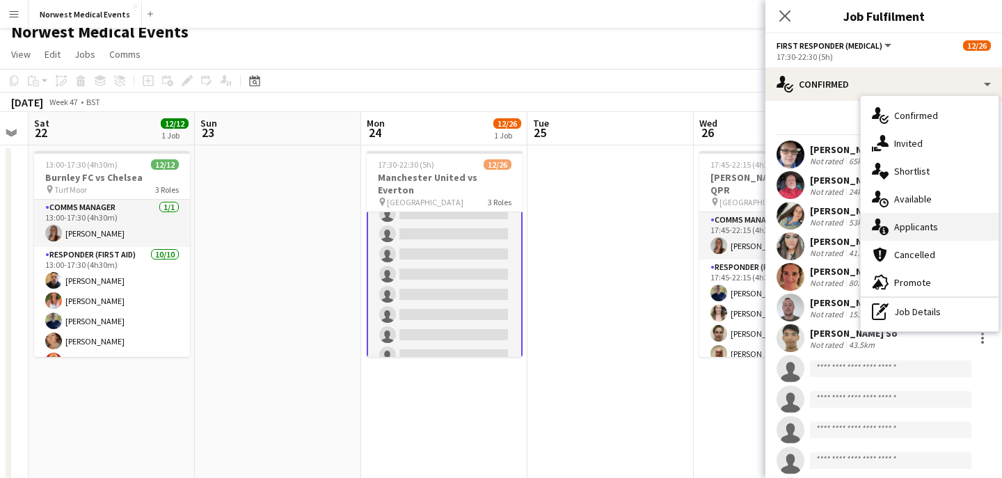
click at [915, 222] on span "Applicants" at bounding box center [916, 227] width 44 height 13
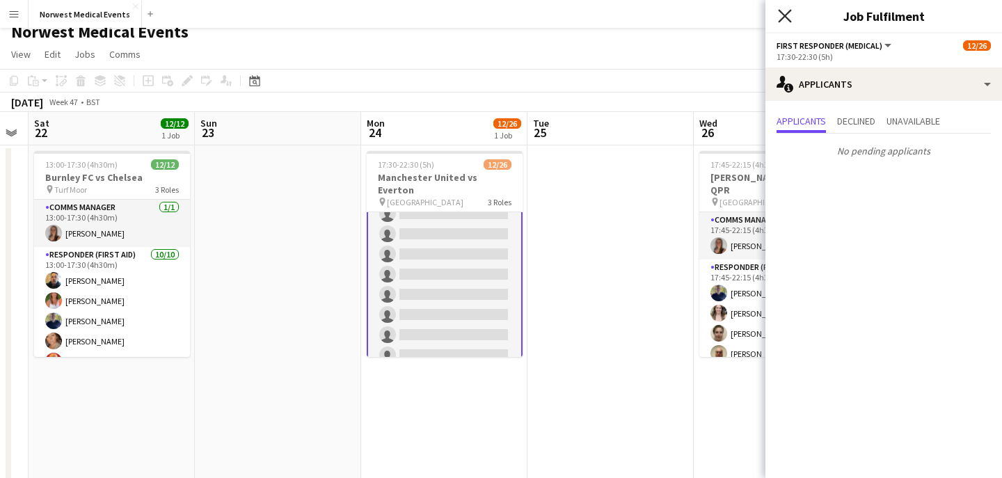
click at [783, 15] on icon "Close pop-in" at bounding box center [784, 15] width 13 height 13
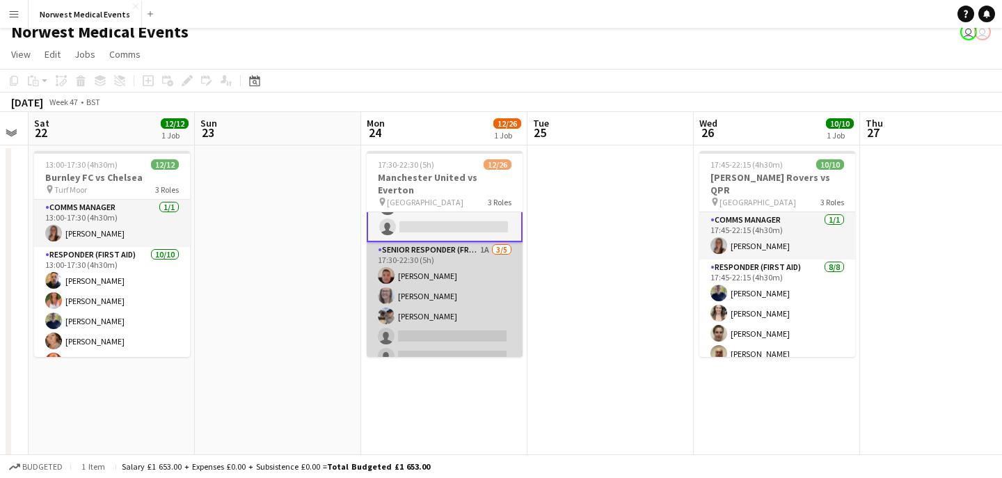
click at [445, 287] on app-card-role "Senior Responder (FREC 4 or Above) 1A [DATE] 17:30-22:30 (5h) [PERSON_NAME] [PE…" at bounding box center [445, 306] width 156 height 128
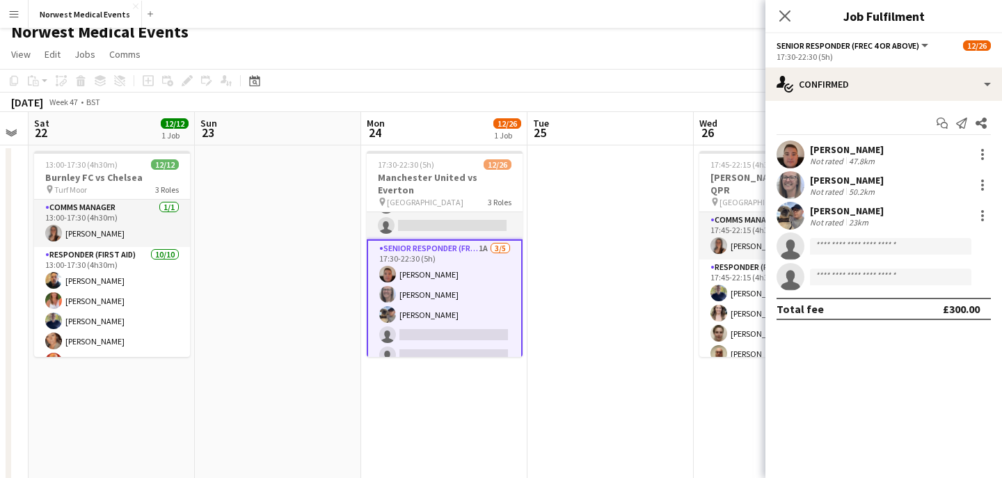
scroll to position [382, 0]
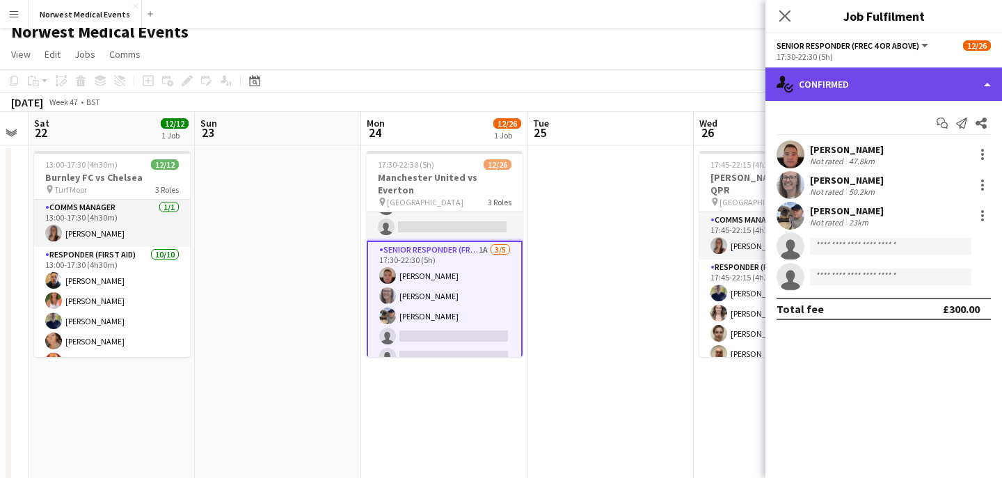
click at [833, 94] on div "single-neutral-actions-check-2 Confirmed" at bounding box center [884, 84] width 237 height 33
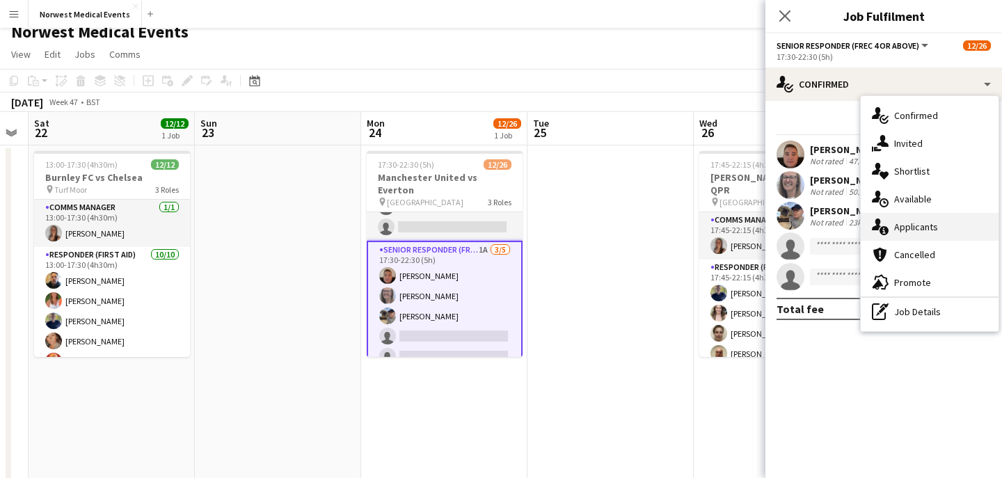
click at [927, 228] on span "Applicants" at bounding box center [916, 227] width 44 height 13
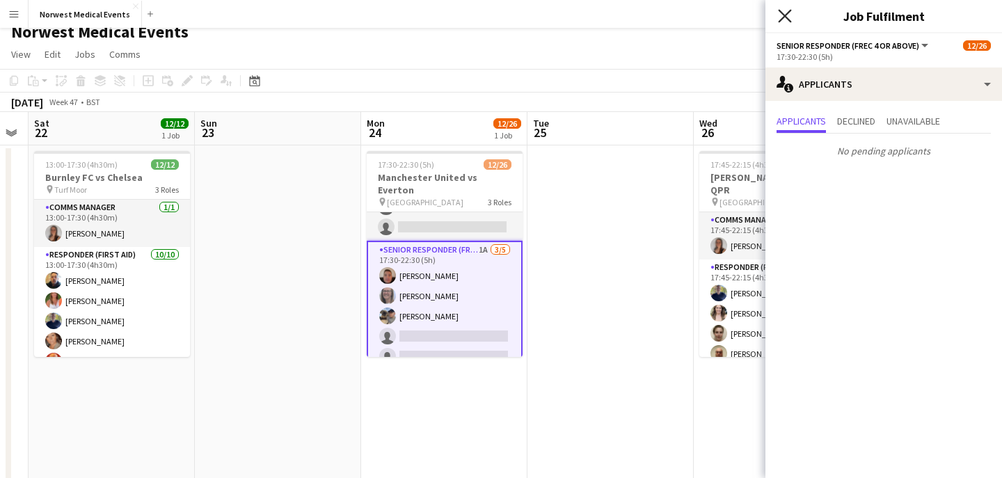
click at [781, 13] on icon "Close pop-in" at bounding box center [784, 15] width 13 height 13
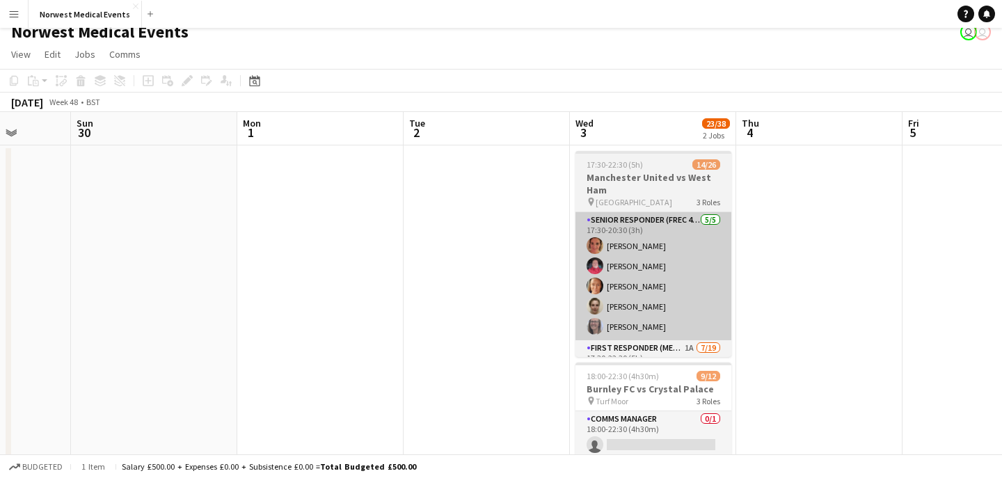
scroll to position [0, 644]
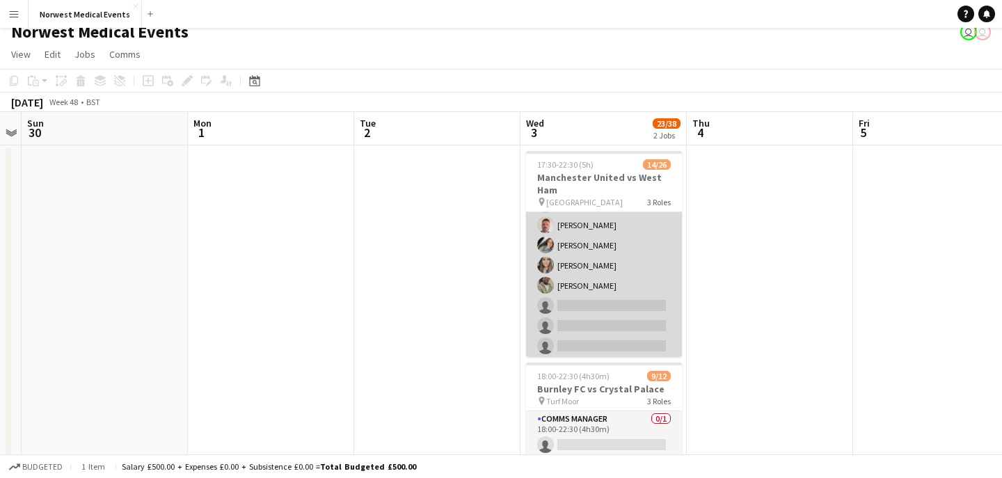
click at [610, 272] on app-card-role "First Responder (Medical) 1A [DATE] 17:30-22:30 (5h) [PERSON_NAME] [PERSON_NAME…" at bounding box center [604, 336] width 156 height 411
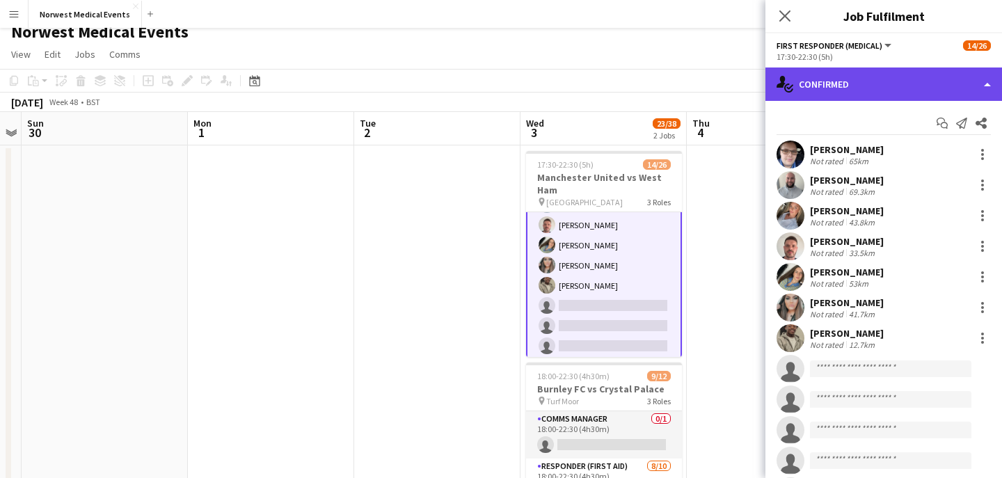
click at [836, 77] on div "single-neutral-actions-check-2 Confirmed" at bounding box center [884, 84] width 237 height 33
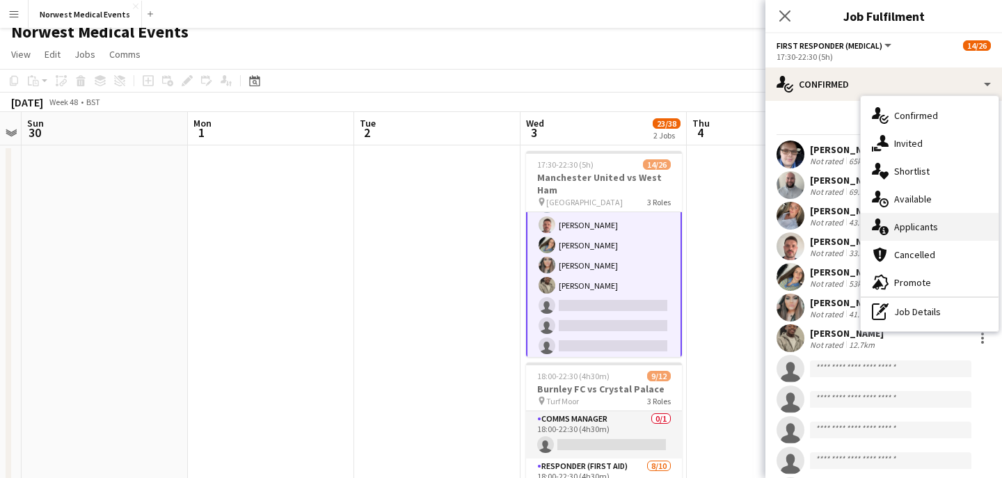
click at [933, 219] on div "single-neutral-actions-information Applicants" at bounding box center [930, 227] width 138 height 28
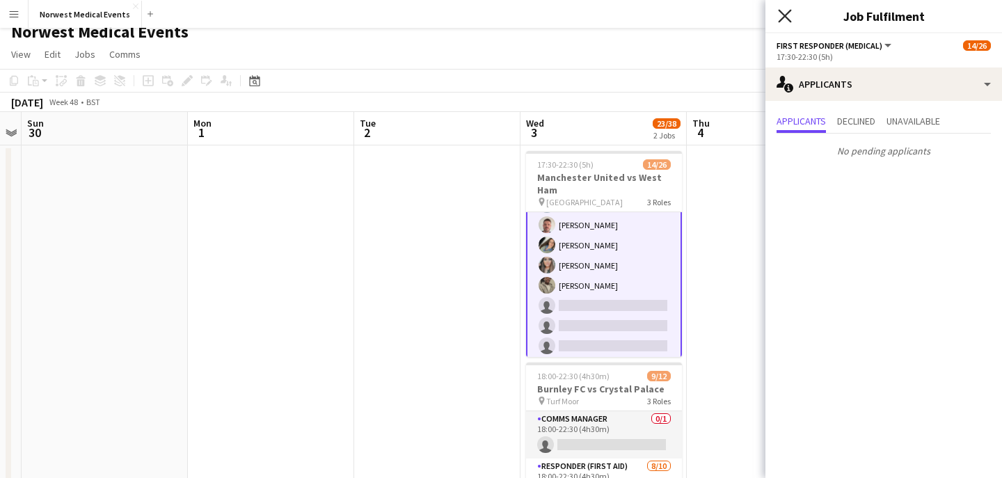
click at [787, 17] on icon at bounding box center [784, 15] width 13 height 13
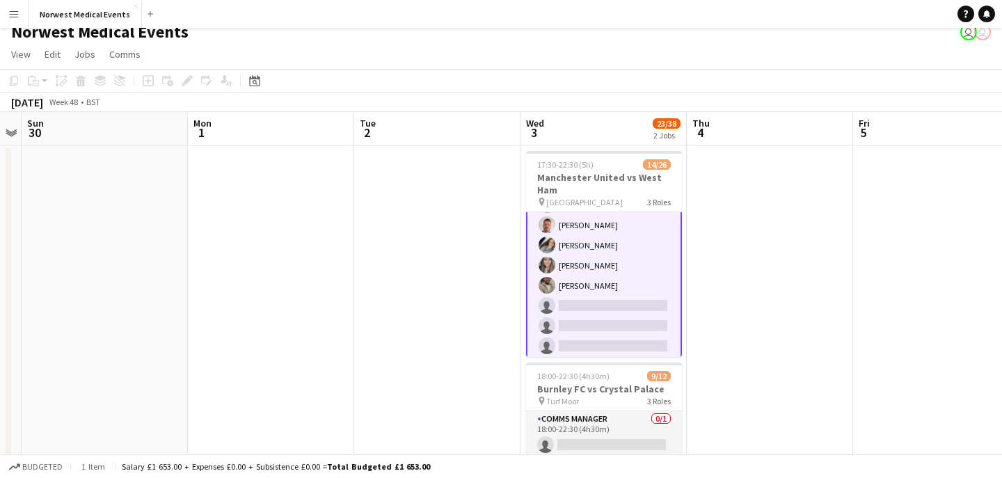
scroll to position [0, 645]
click at [72, 9] on button "Norwest Medical Events Close" at bounding box center [85, 14] width 113 height 27
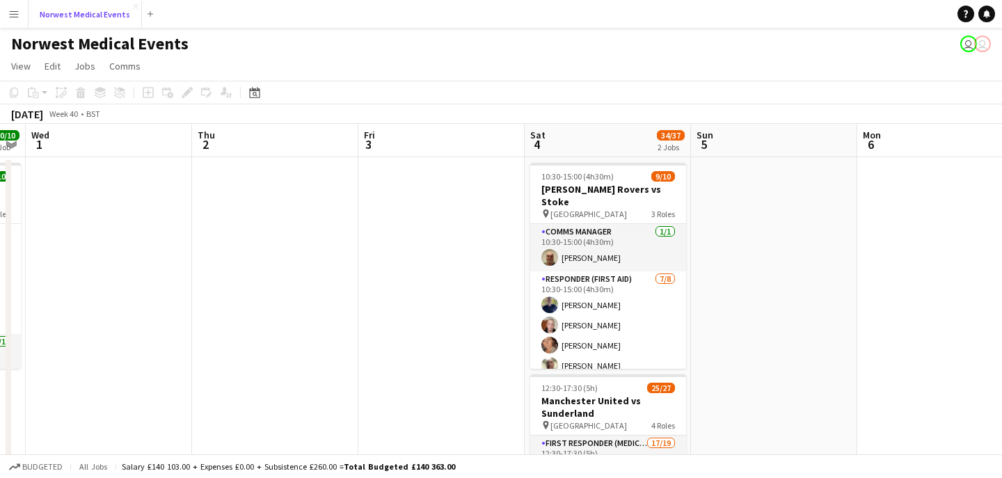
scroll to position [0, 700]
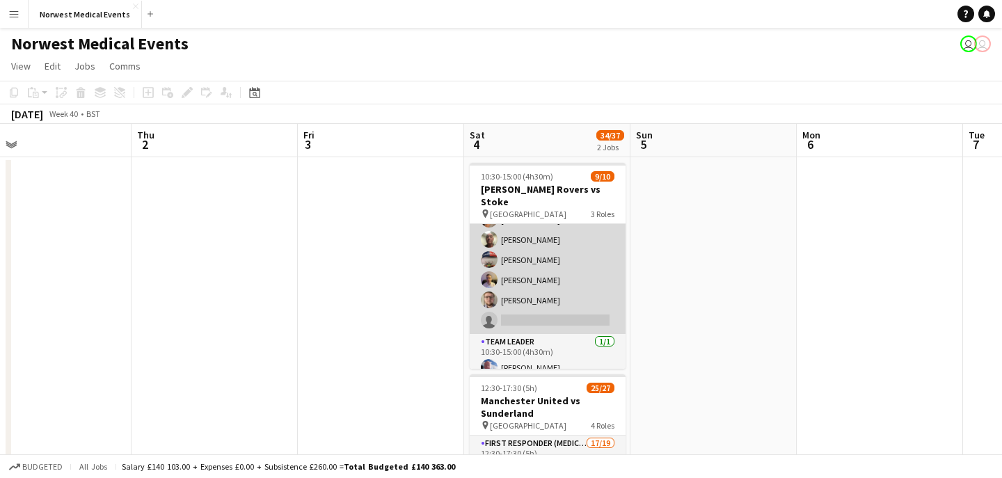
click at [587, 257] on app-card-role "Responder (First Aid) [DATE] 10:30-15:00 (4h30m) [PERSON_NAME] [PERSON_NAME] [P…" at bounding box center [548, 239] width 156 height 189
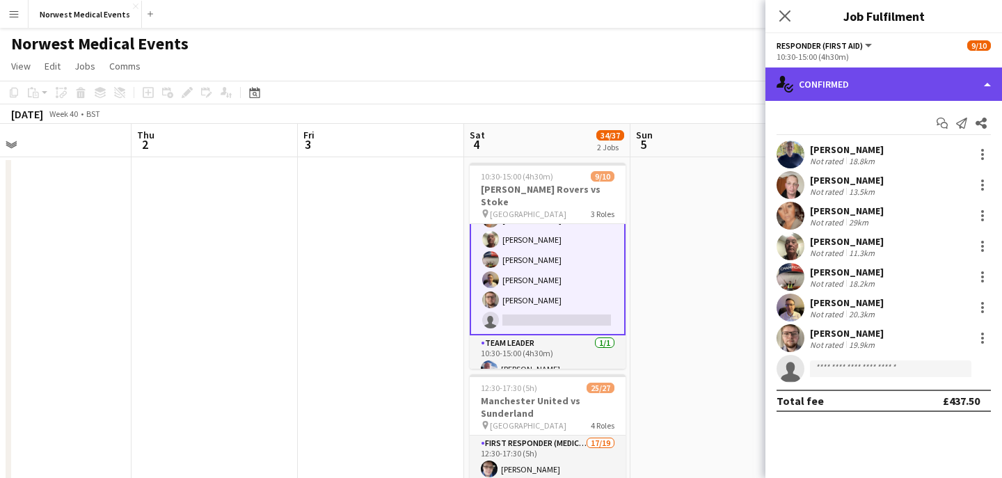
click at [909, 80] on div "single-neutral-actions-check-2 Confirmed" at bounding box center [884, 84] width 237 height 33
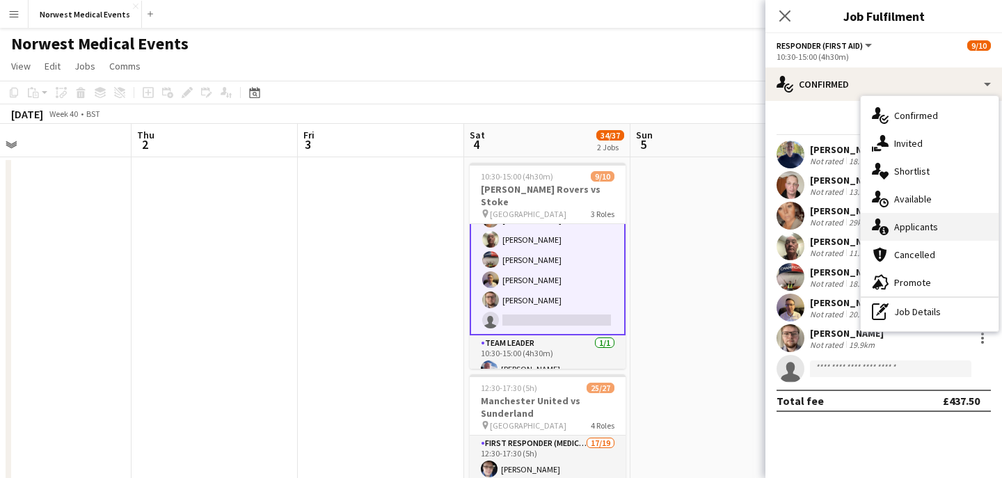
click at [947, 232] on div "single-neutral-actions-information Applicants" at bounding box center [930, 227] width 138 height 28
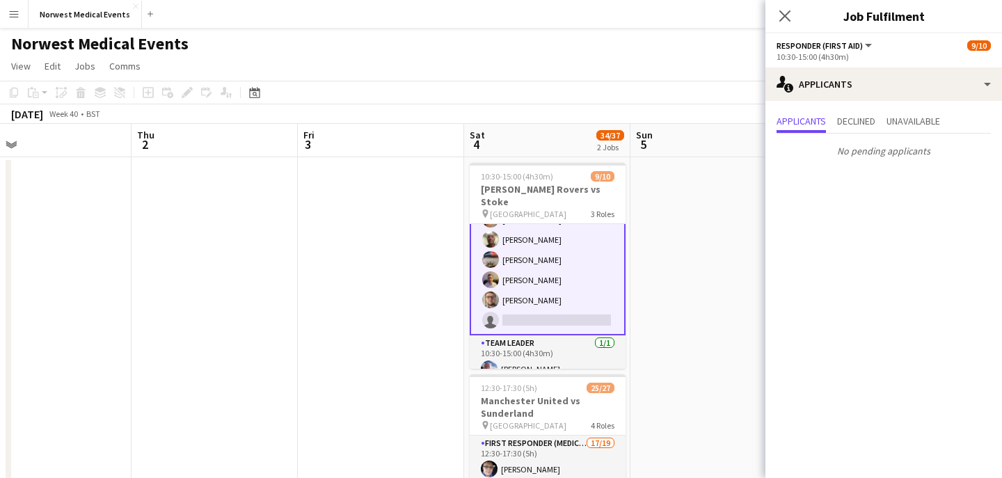
click at [784, 15] on icon at bounding box center [785, 15] width 11 height 11
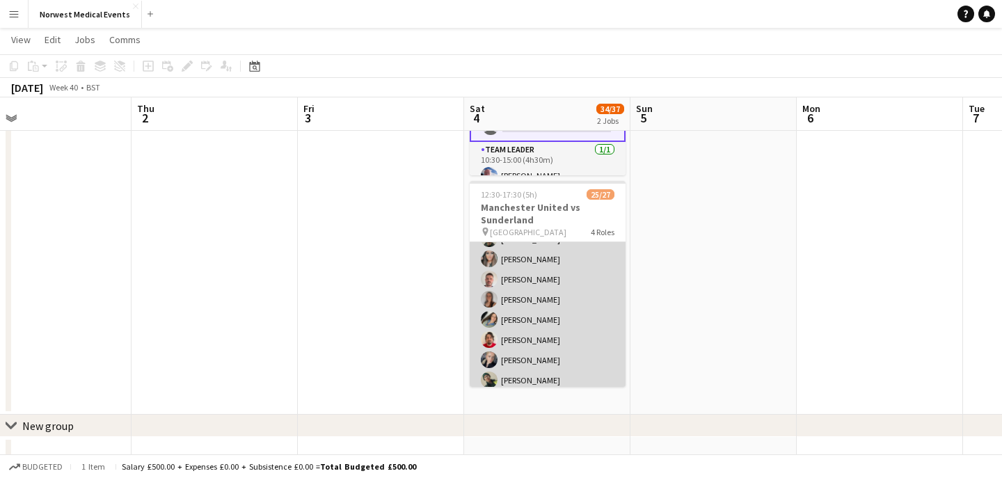
scroll to position [300, 0]
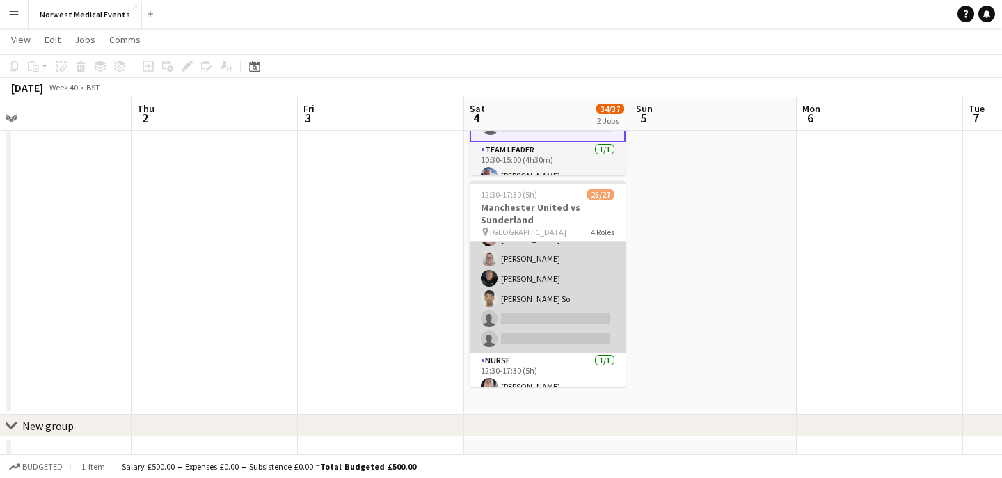
click at [558, 289] on app-card-role "First Responder (Medical) 17/19 12:30-17:30 (5h) [PERSON_NAME] [PERSON_NAME] [P…" at bounding box center [548, 147] width 156 height 411
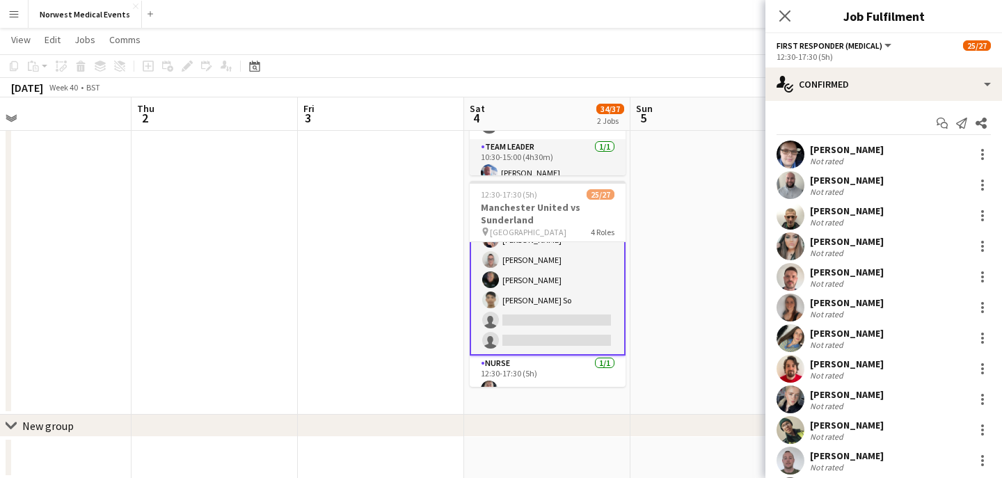
scroll to position [301, 0]
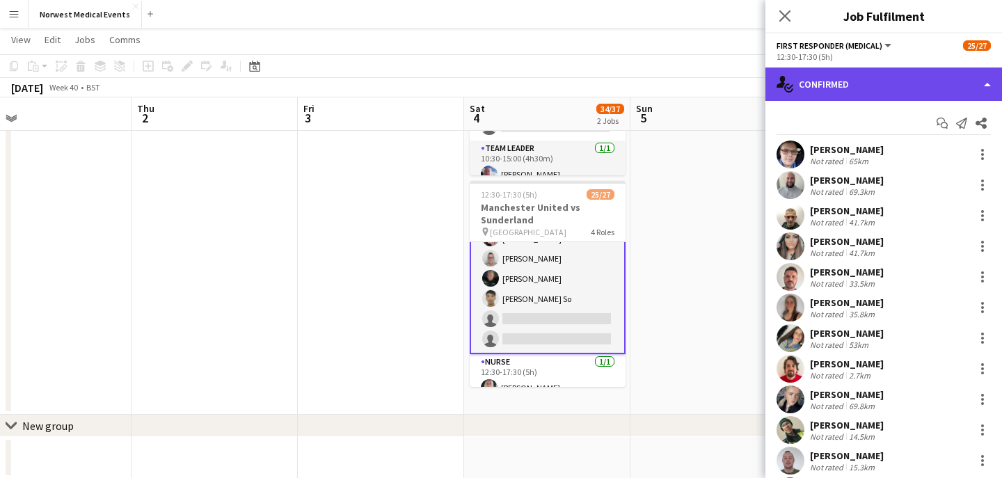
click at [912, 76] on div "single-neutral-actions-check-2 Confirmed" at bounding box center [884, 84] width 237 height 33
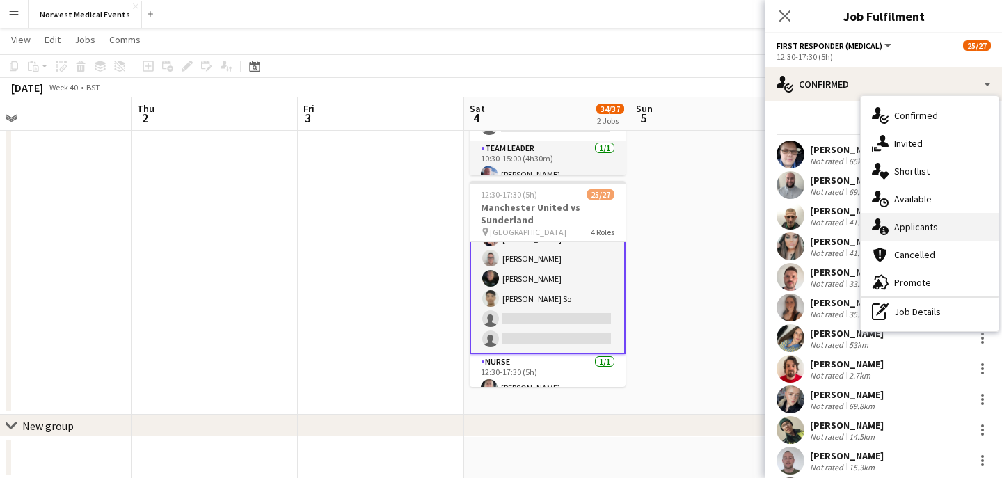
click at [921, 221] on span "Applicants" at bounding box center [916, 227] width 44 height 13
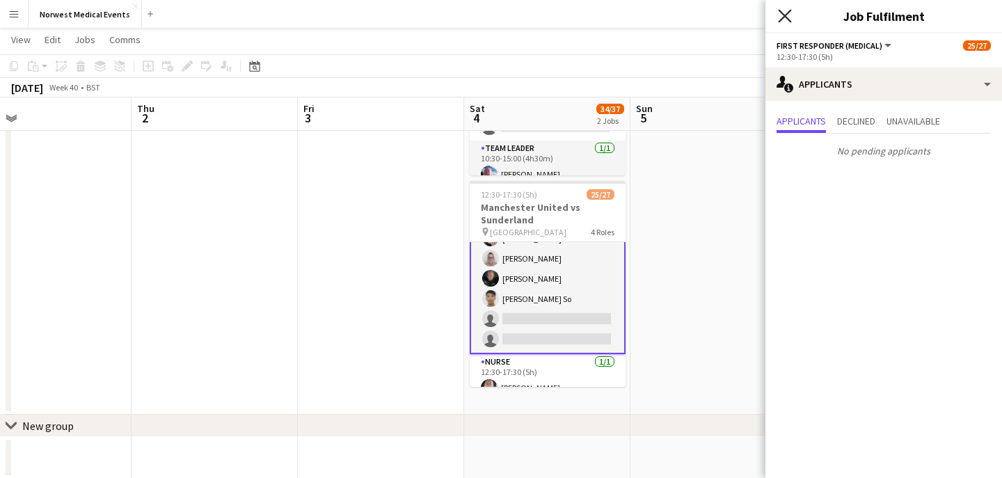
click at [786, 20] on icon "Close pop-in" at bounding box center [784, 15] width 13 height 13
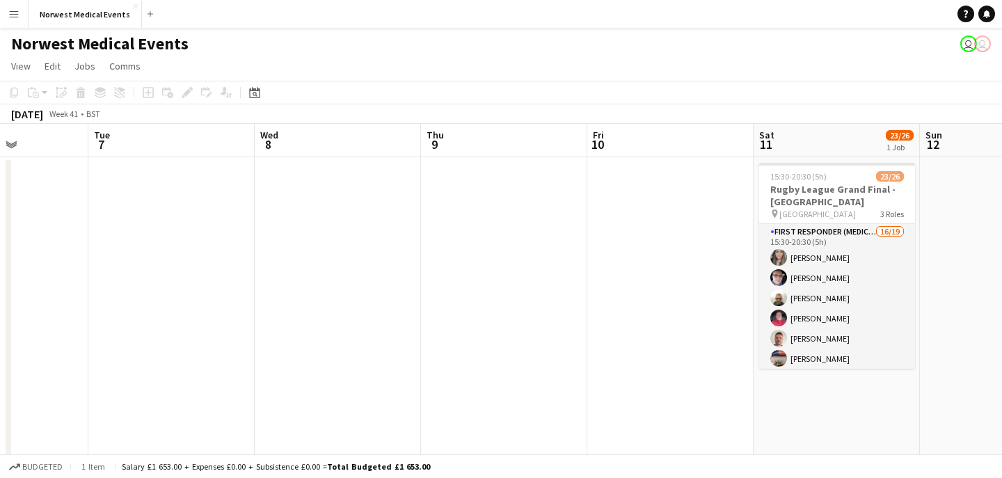
scroll to position [0, 463]
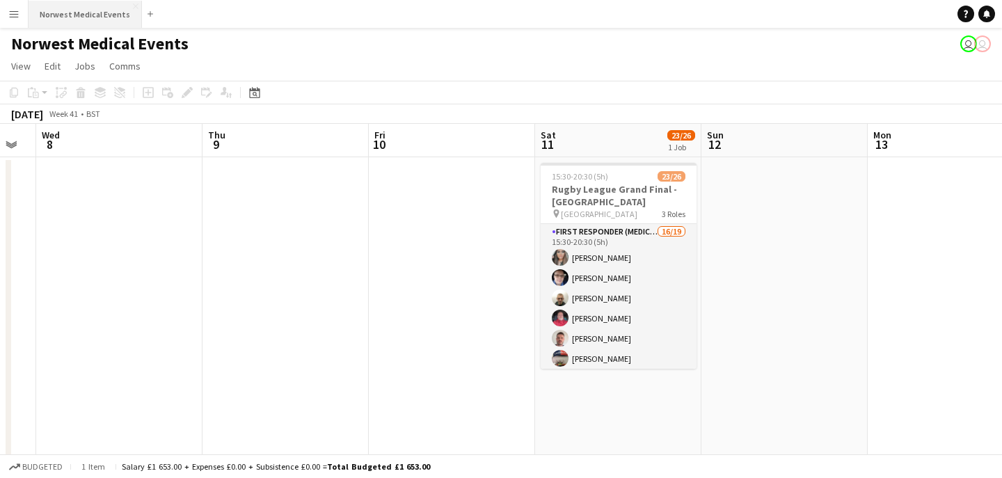
click at [92, 15] on button "Norwest Medical Events Close" at bounding box center [85, 14] width 113 height 27
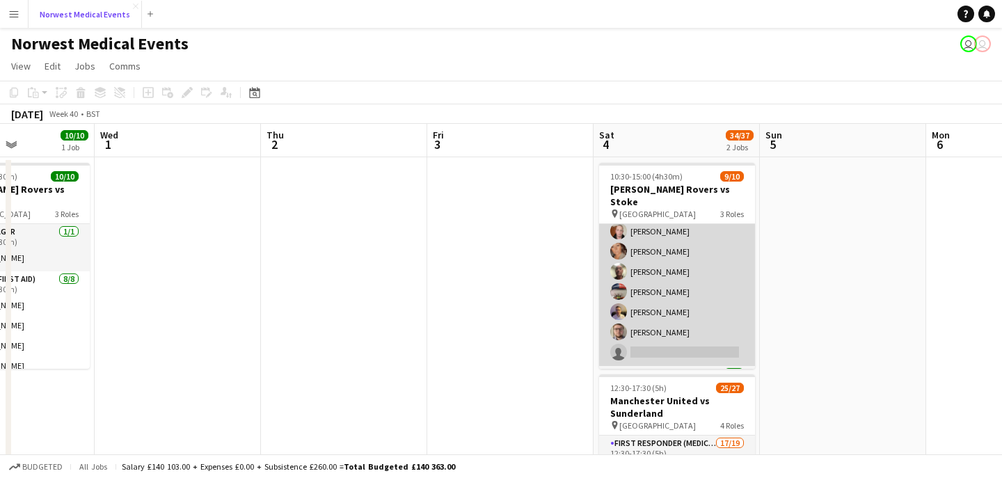
scroll to position [126, 0]
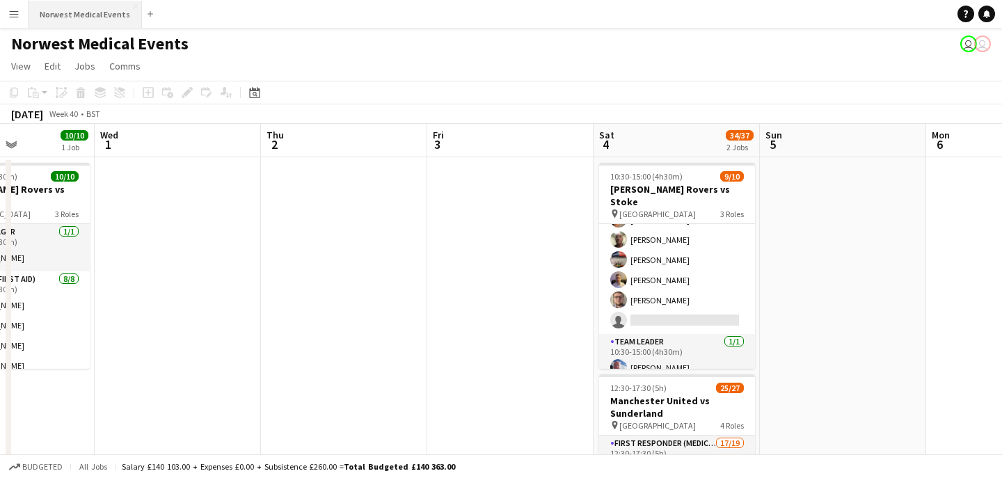
click at [115, 13] on button "Norwest Medical Events Close" at bounding box center [85, 14] width 113 height 27
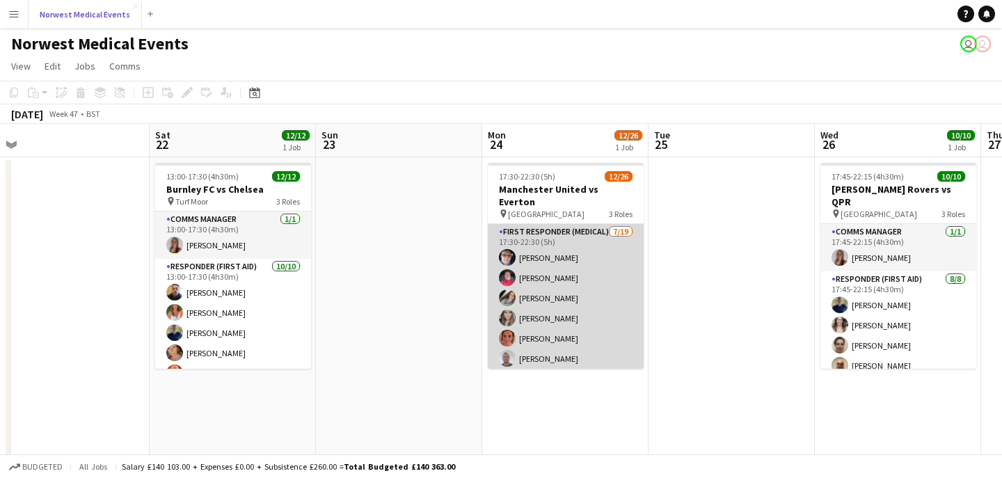
scroll to position [260, 0]
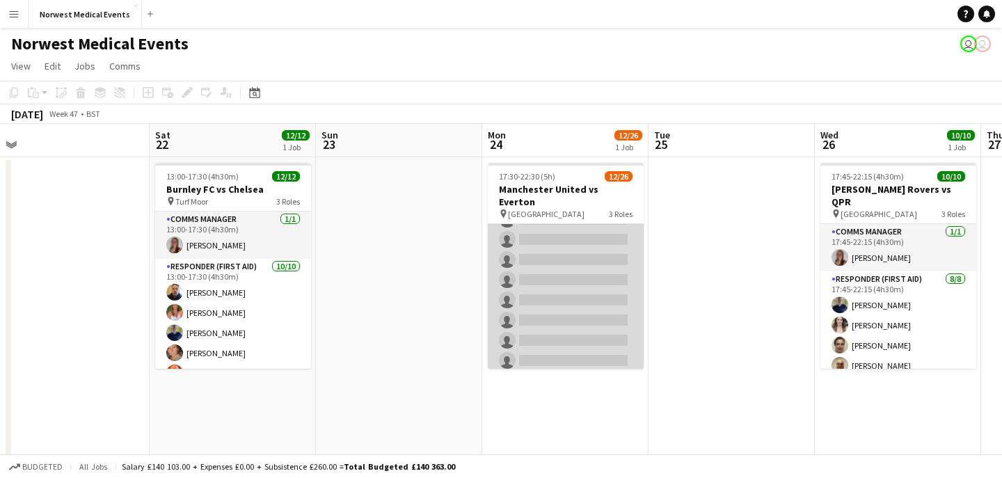
click at [584, 271] on app-card-role "First Responder (Medical) [DATE] 17:30-22:30 (5h) [PERSON_NAME] [PERSON_NAME] […" at bounding box center [566, 169] width 156 height 411
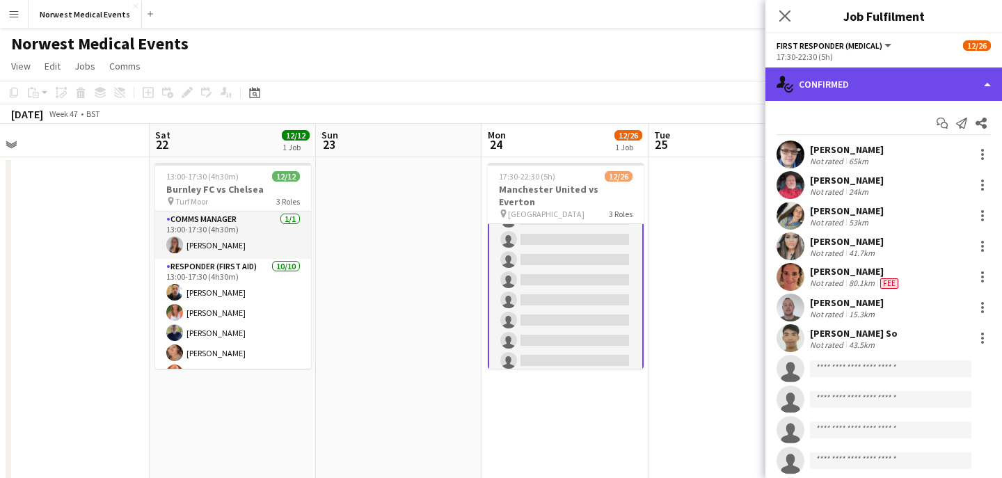
click at [835, 80] on div "single-neutral-actions-check-2 Confirmed" at bounding box center [884, 84] width 237 height 33
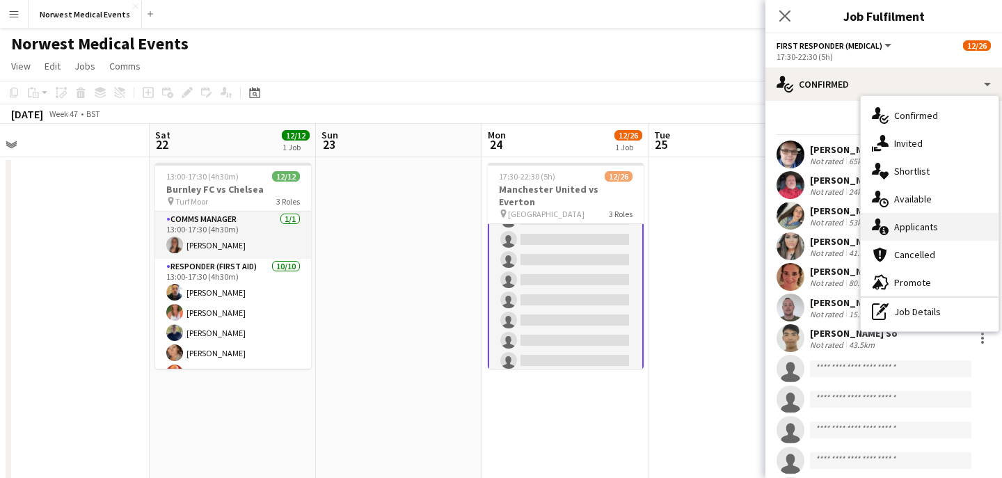
click at [913, 224] on span "Applicants" at bounding box center [916, 227] width 44 height 13
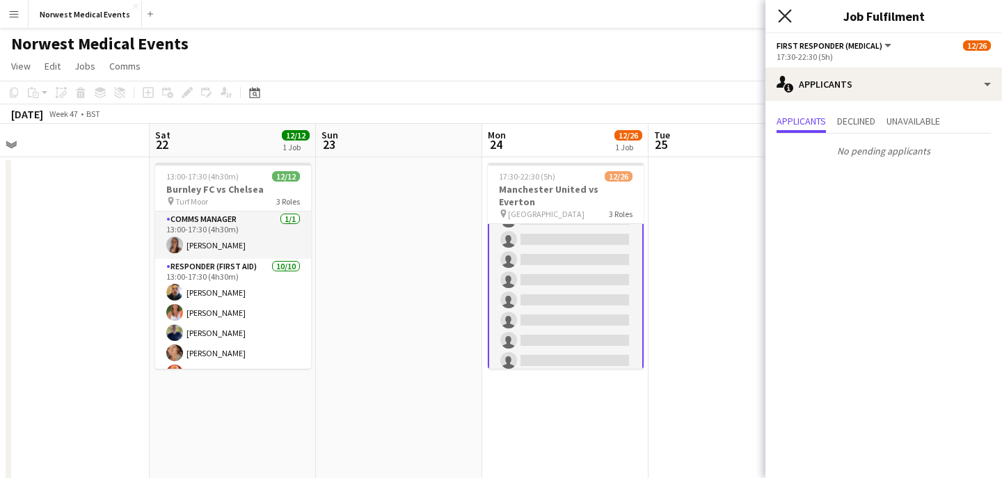
click at [785, 15] on icon at bounding box center [784, 15] width 13 height 13
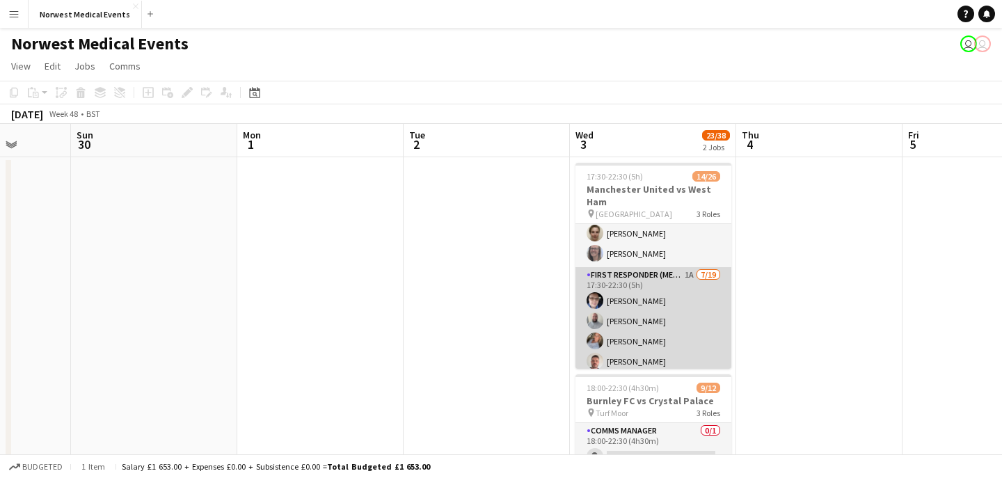
scroll to position [0, 0]
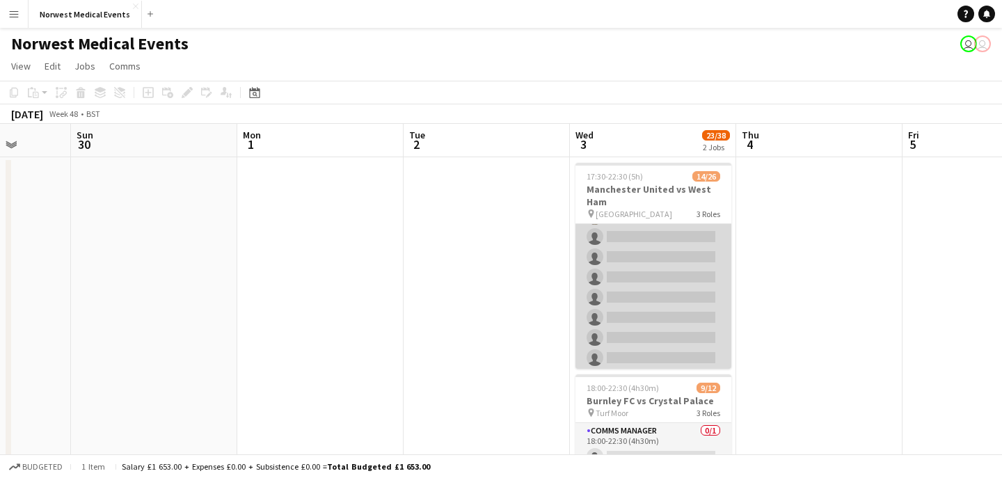
click at [651, 278] on app-card-role "First Responder (Medical) 1A [DATE] 17:30-22:30 (5h) [PERSON_NAME] [PERSON_NAME…" at bounding box center [654, 267] width 156 height 411
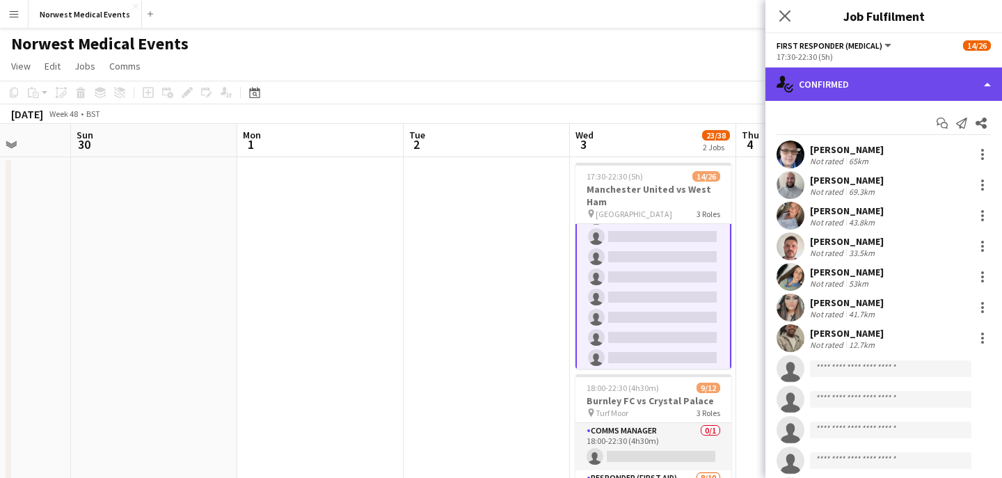
click at [844, 82] on div "single-neutral-actions-check-2 Confirmed" at bounding box center [884, 84] width 237 height 33
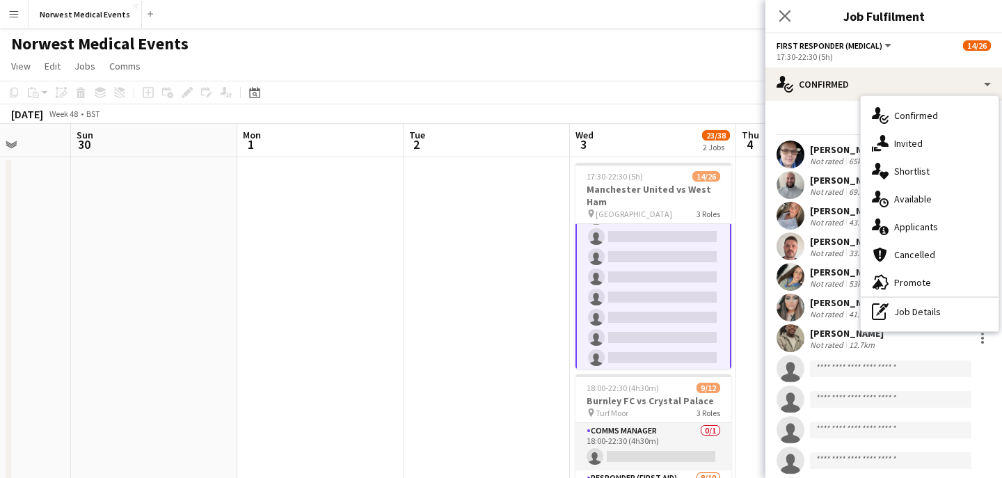
click at [912, 223] on span "Applicants" at bounding box center [916, 227] width 44 height 13
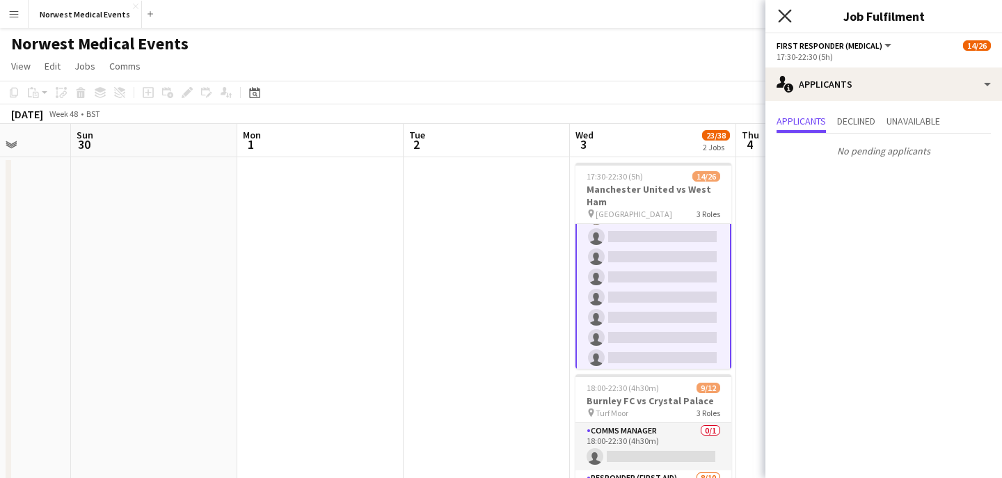
click at [786, 19] on icon "Close pop-in" at bounding box center [784, 15] width 13 height 13
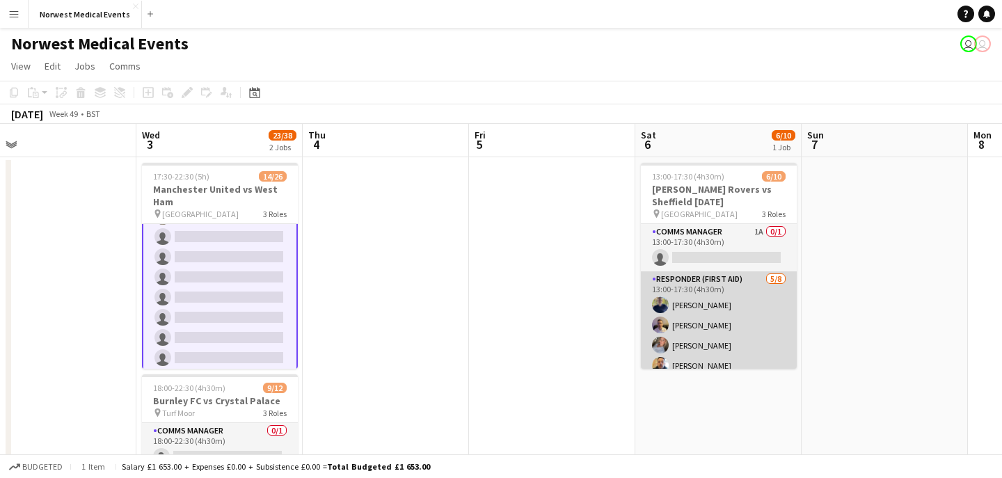
scroll to position [0, 563]
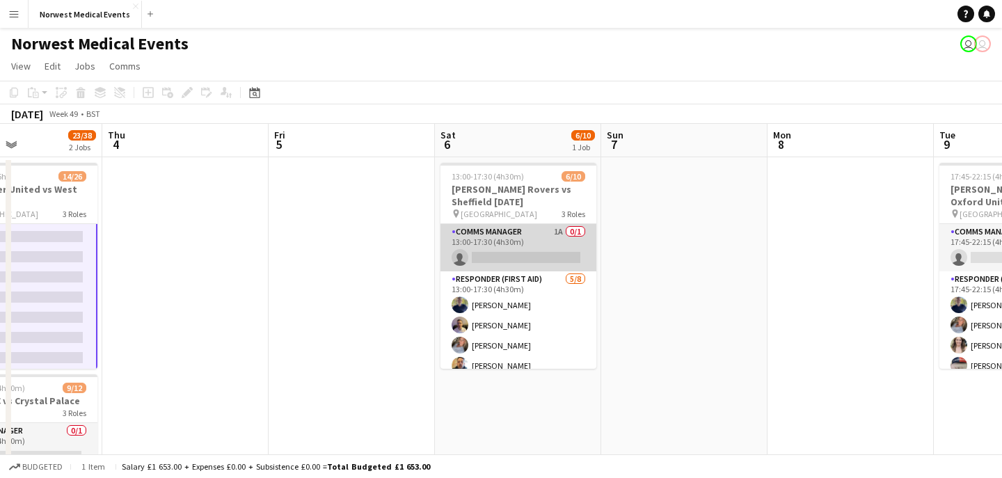
click at [524, 246] on app-card-role "Comms Manager 1A 0/1 13:00-17:30 (4h30m) single-neutral-actions" at bounding box center [519, 247] width 156 height 47
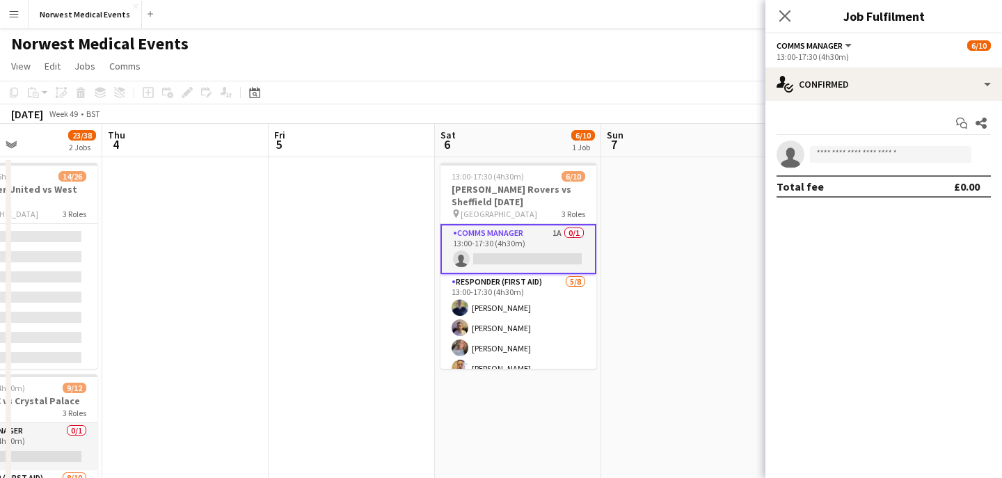
click at [854, 101] on div "Start chat Share single-neutral-actions Total fee £0.00" at bounding box center [884, 155] width 237 height 108
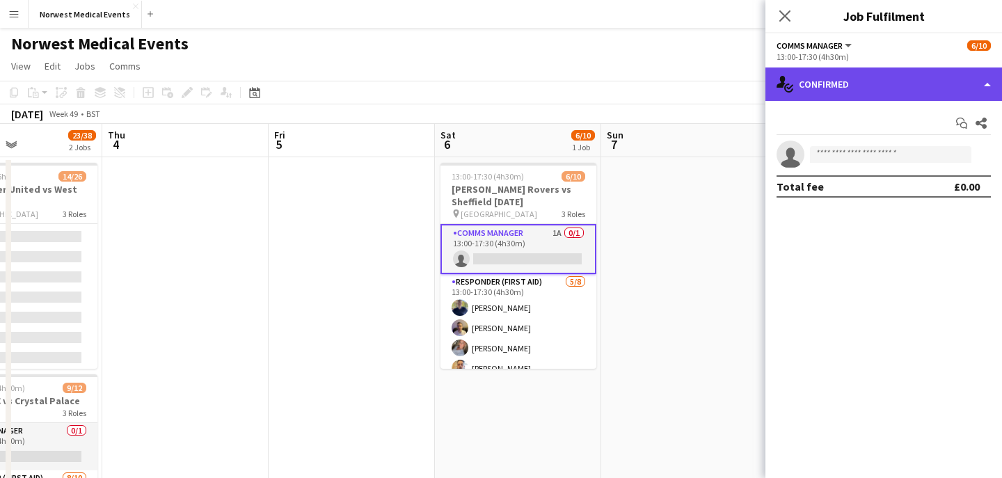
click at [864, 87] on div "single-neutral-actions-check-2 Confirmed" at bounding box center [884, 84] width 237 height 33
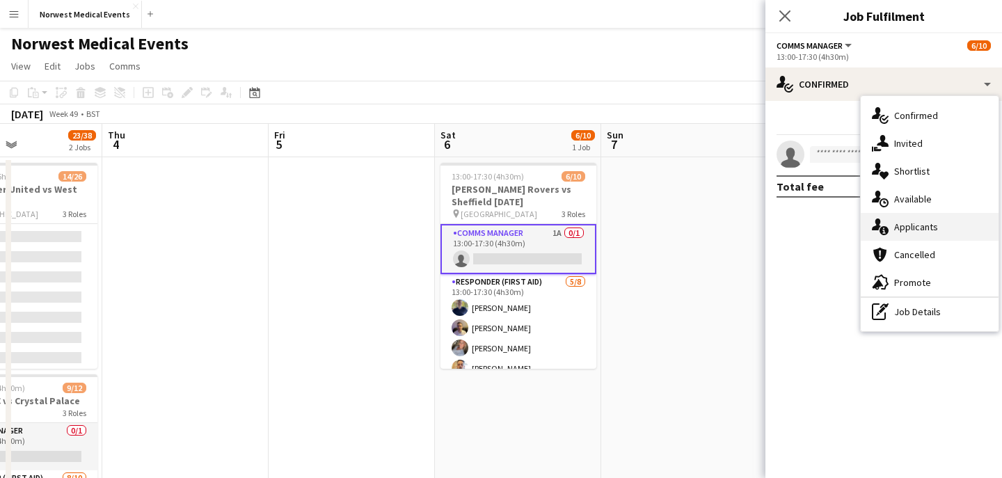
click at [919, 223] on span "Applicants" at bounding box center [916, 227] width 44 height 13
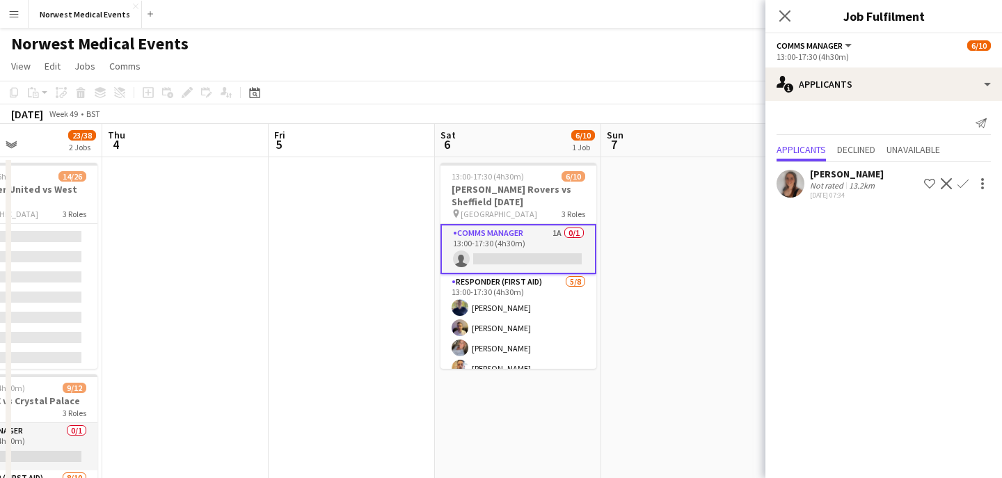
click at [963, 185] on app-icon "Confirm" at bounding box center [963, 183] width 11 height 11
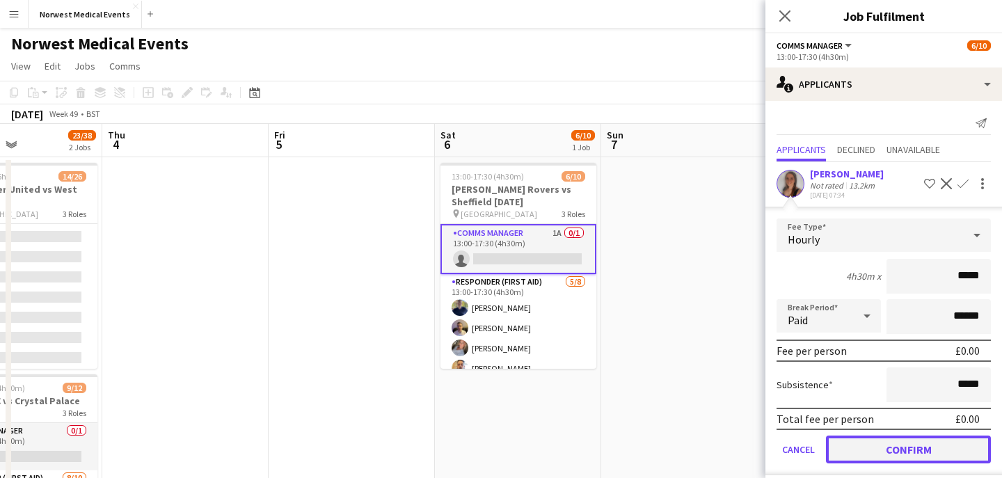
click at [927, 438] on button "Confirm" at bounding box center [908, 450] width 165 height 28
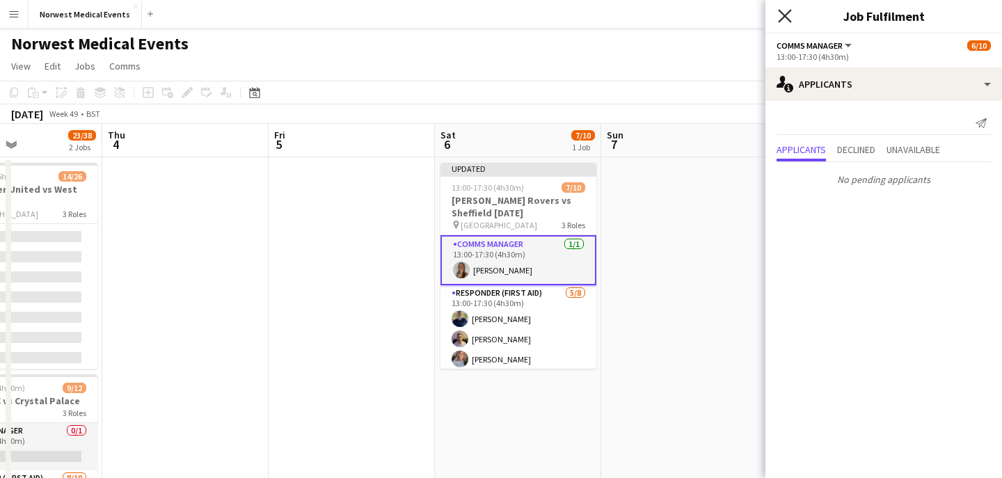
click at [785, 19] on icon "Close pop-in" at bounding box center [784, 15] width 13 height 13
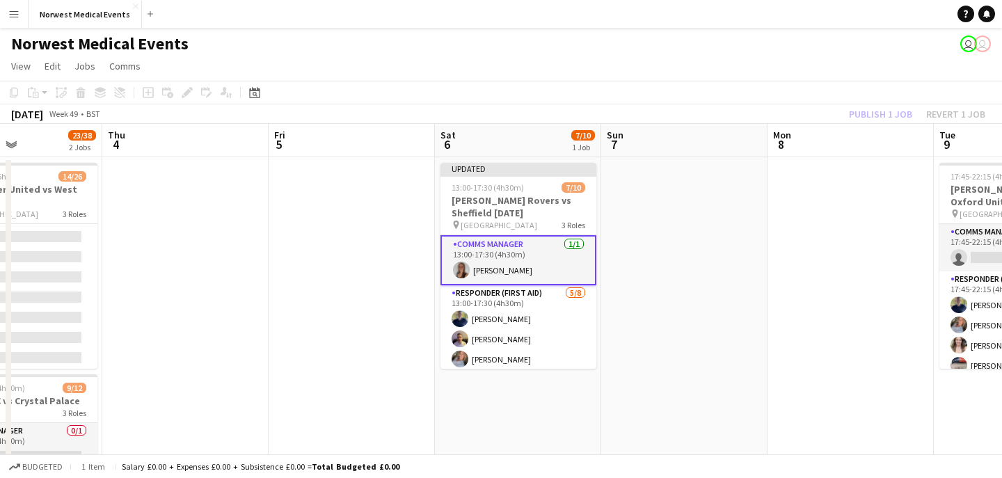
click at [885, 108] on div "Publish 1 job Revert 1 job" at bounding box center [917, 114] width 170 height 18
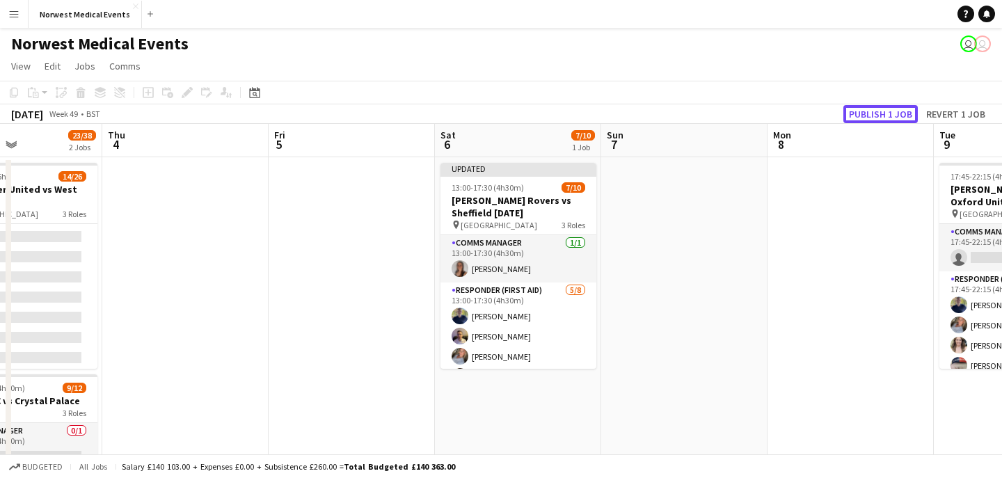
click at [885, 108] on button "Publish 1 job" at bounding box center [881, 114] width 74 height 18
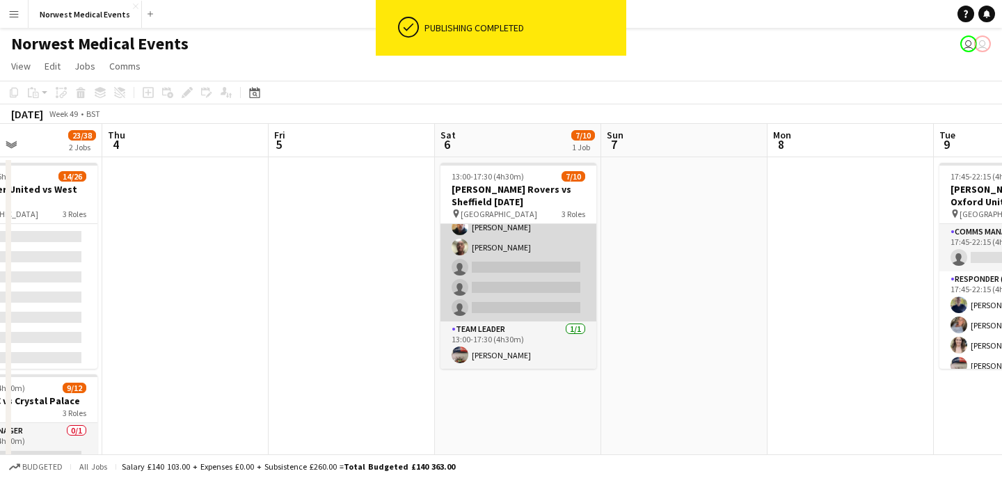
click at [536, 302] on app-card-role "Responder (First Aid) [DATE] 13:00-17:30 (4h30m) [PERSON_NAME] [PERSON_NAME] [P…" at bounding box center [519, 227] width 156 height 189
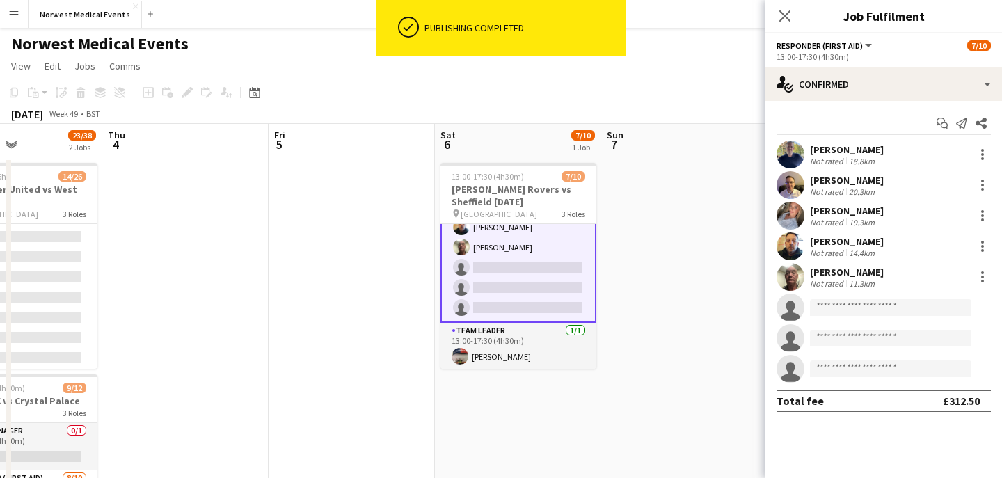
click at [875, 61] on div "13:00-17:30 (4h30m)" at bounding box center [884, 57] width 214 height 10
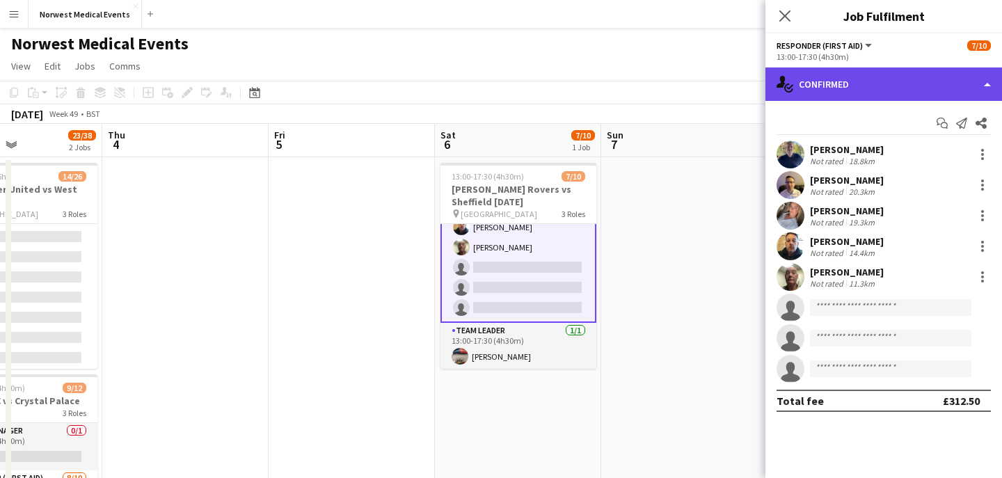
click at [875, 81] on div "single-neutral-actions-check-2 Confirmed" at bounding box center [884, 84] width 237 height 33
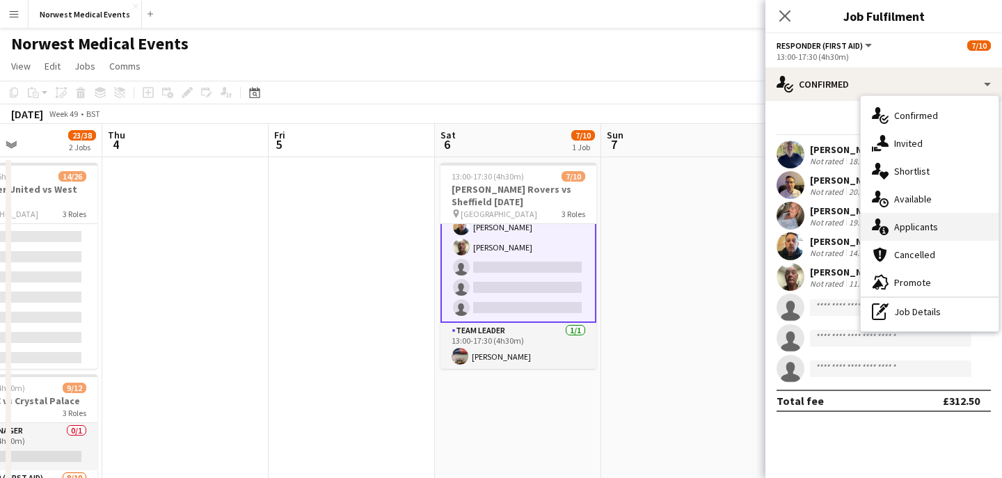
click at [911, 232] on span "Applicants" at bounding box center [916, 227] width 44 height 13
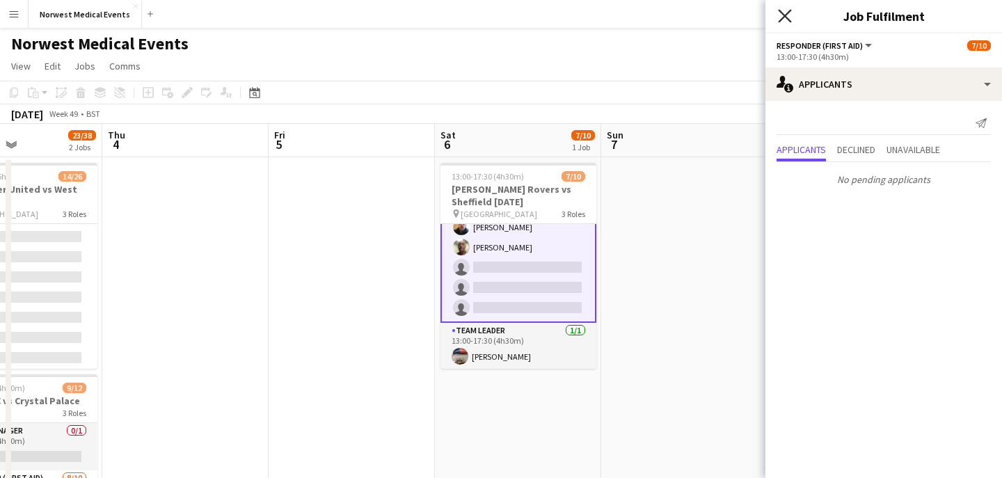
click at [789, 17] on icon "Close pop-in" at bounding box center [784, 15] width 13 height 13
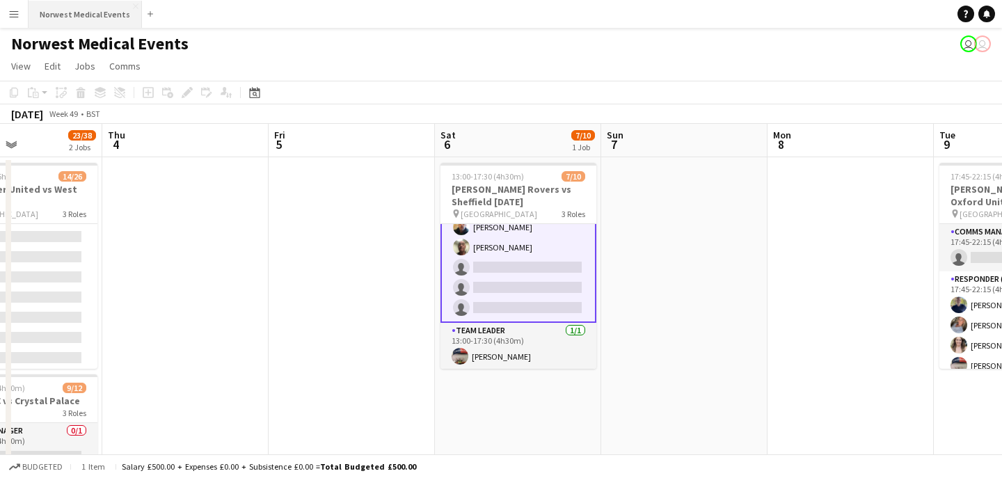
click at [90, 7] on button "Norwest Medical Events Close" at bounding box center [85, 14] width 113 height 27
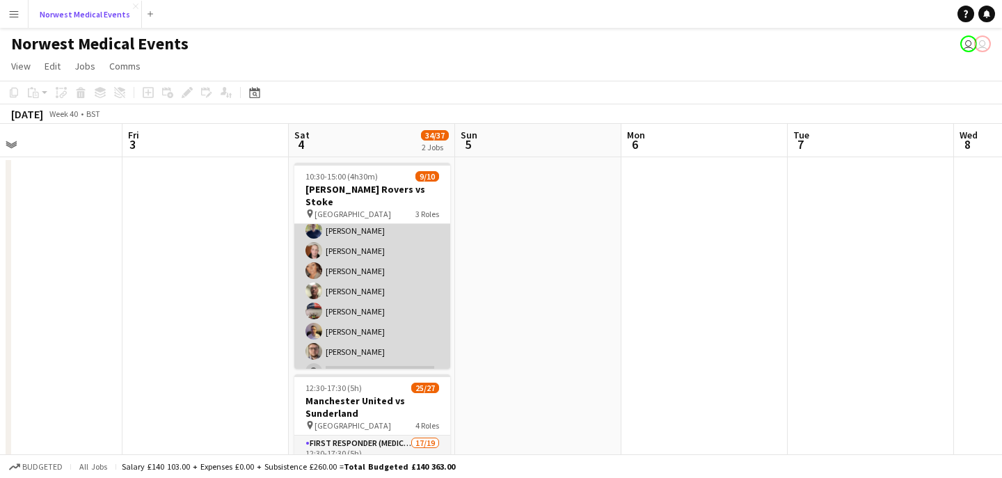
scroll to position [126, 0]
